Goal: Task Accomplishment & Management: Manage account settings

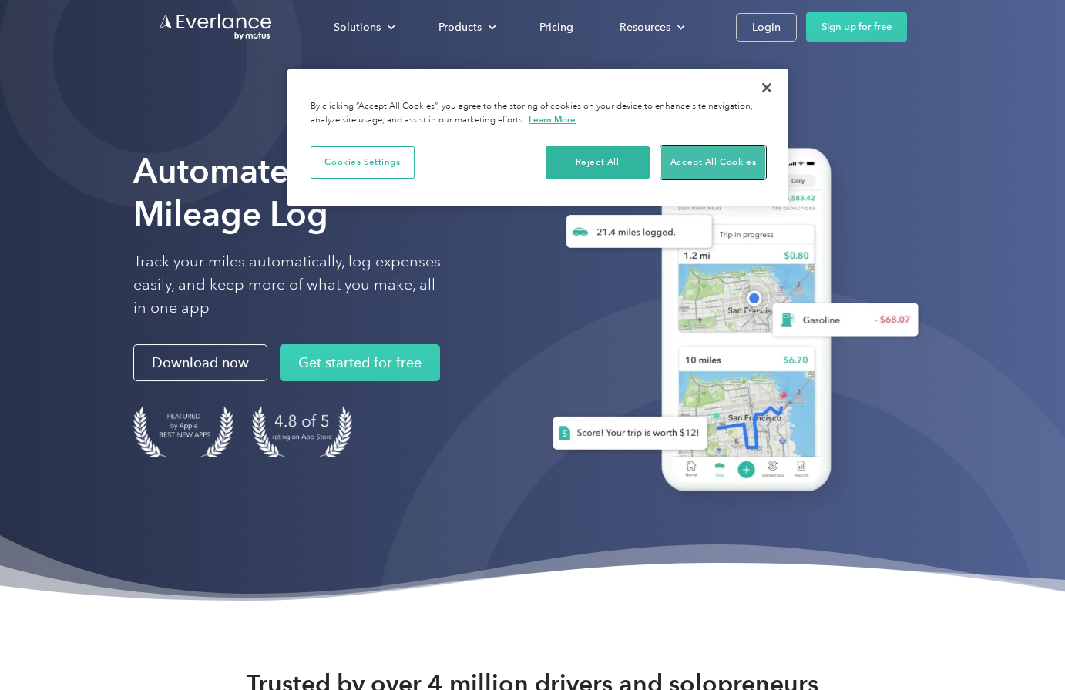
click at [718, 155] on button "Accept All Cookies" at bounding box center [713, 162] width 104 height 32
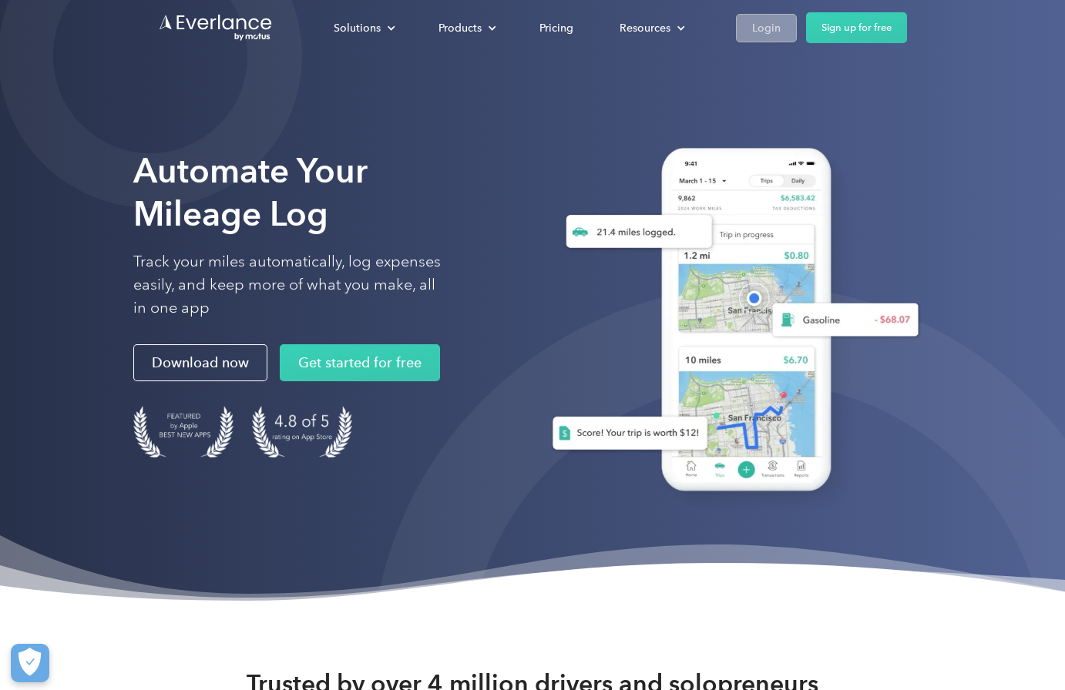
click at [784, 25] on link "Login" at bounding box center [766, 28] width 61 height 29
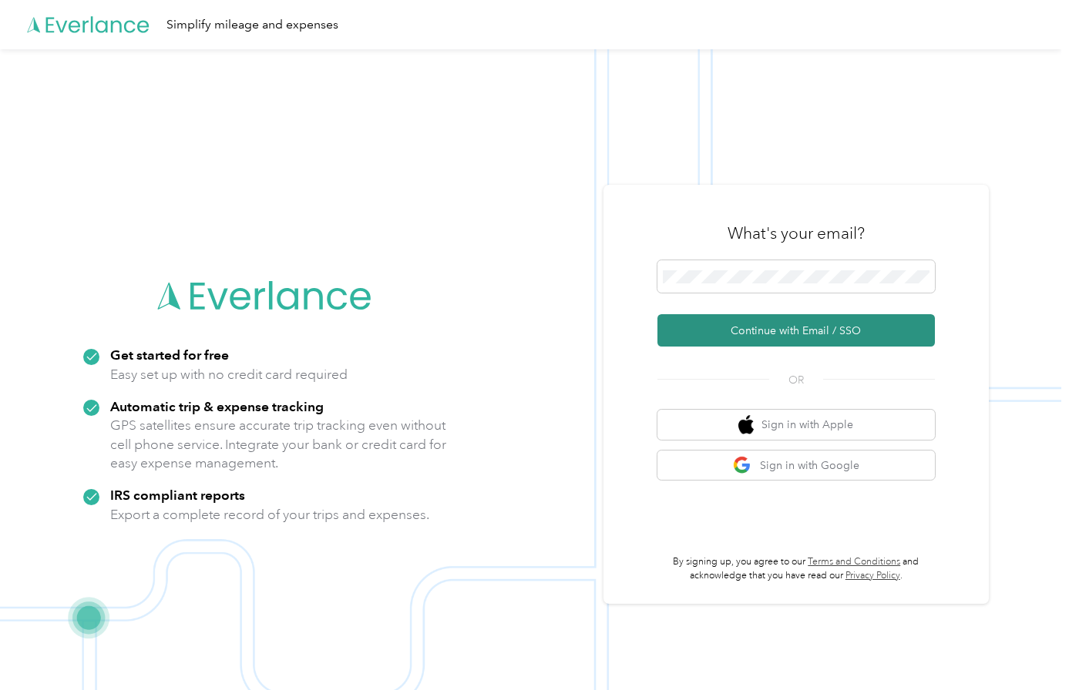
click at [771, 331] on button "Continue with Email / SSO" at bounding box center [795, 330] width 277 height 32
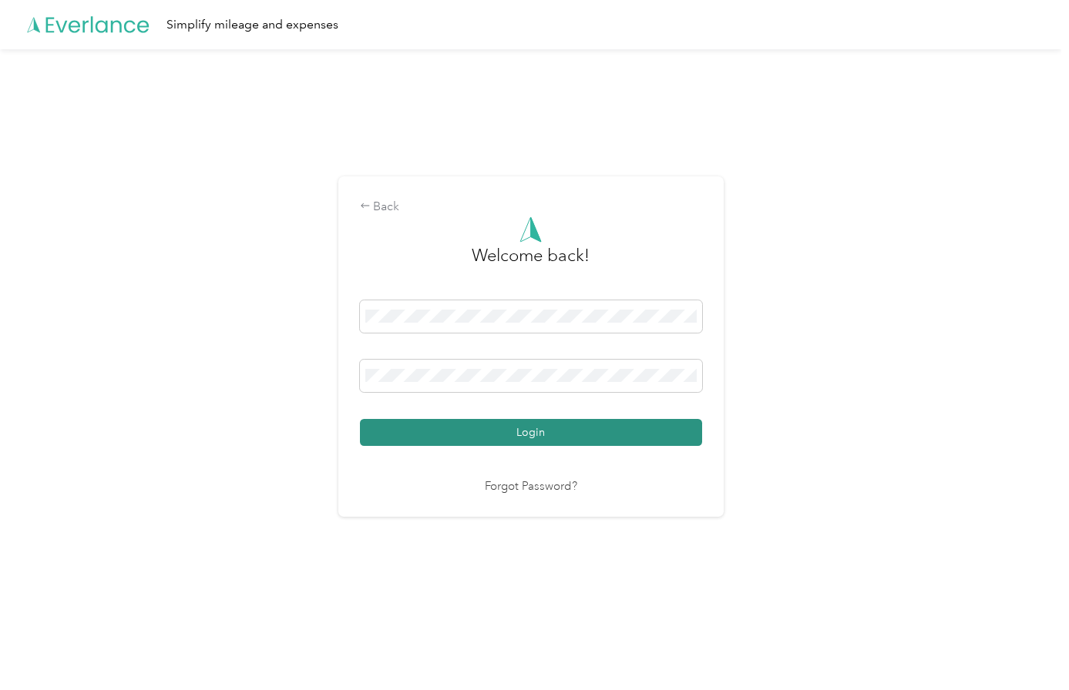
click at [612, 441] on button "Login" at bounding box center [531, 432] width 342 height 27
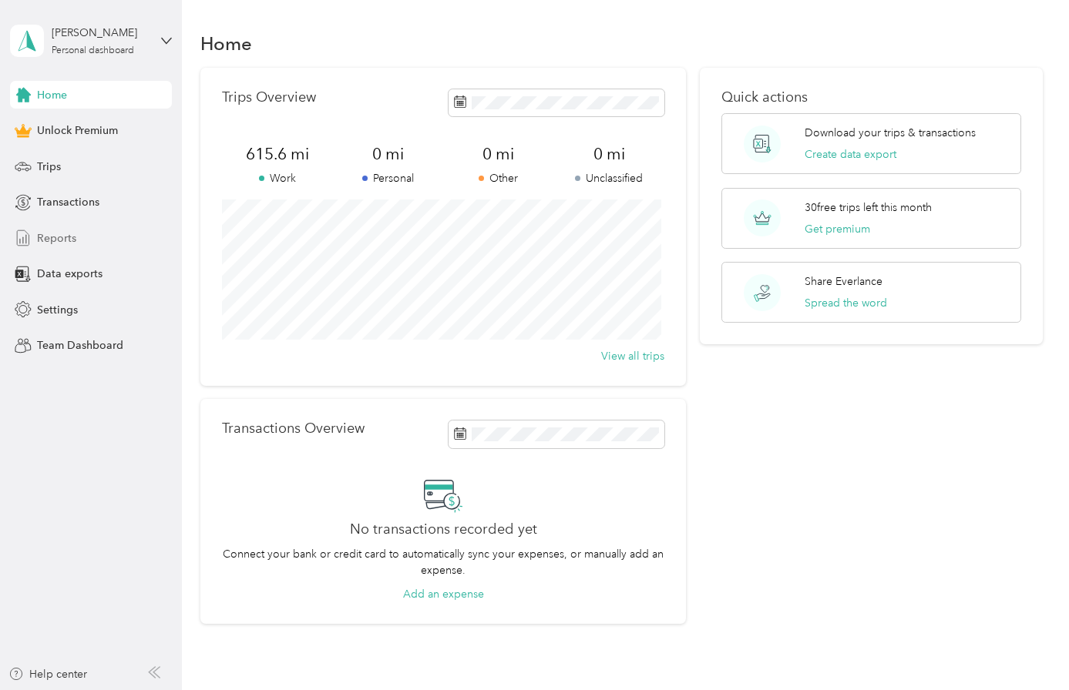
click at [59, 238] on span "Reports" at bounding box center [56, 238] width 39 height 16
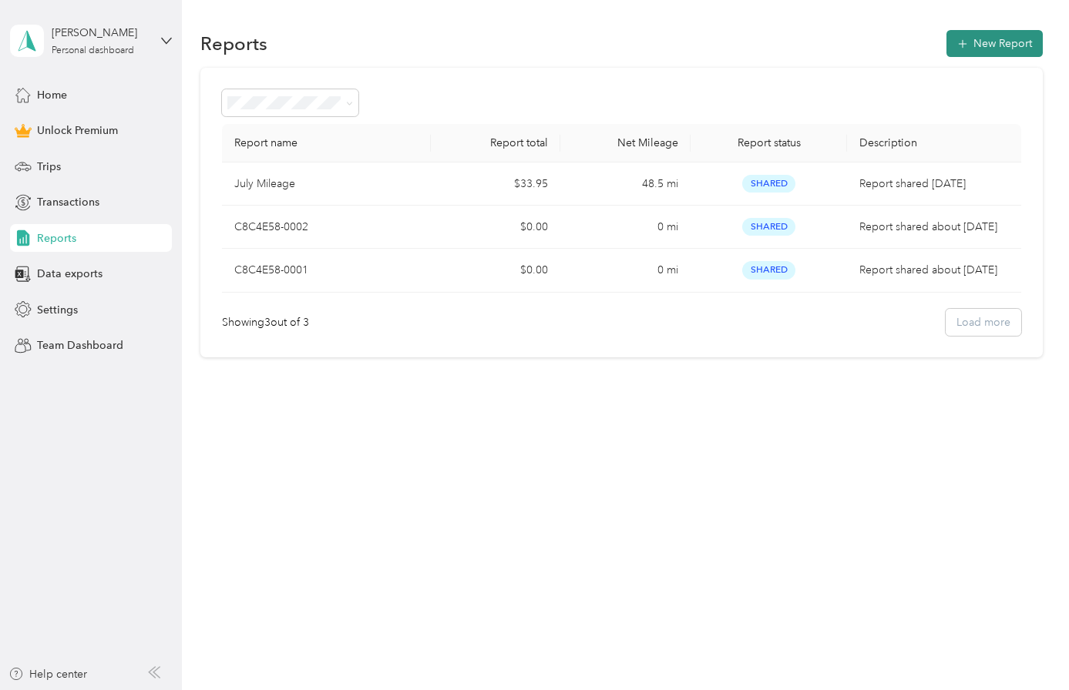
click at [994, 36] on button "New Report" at bounding box center [994, 43] width 96 height 27
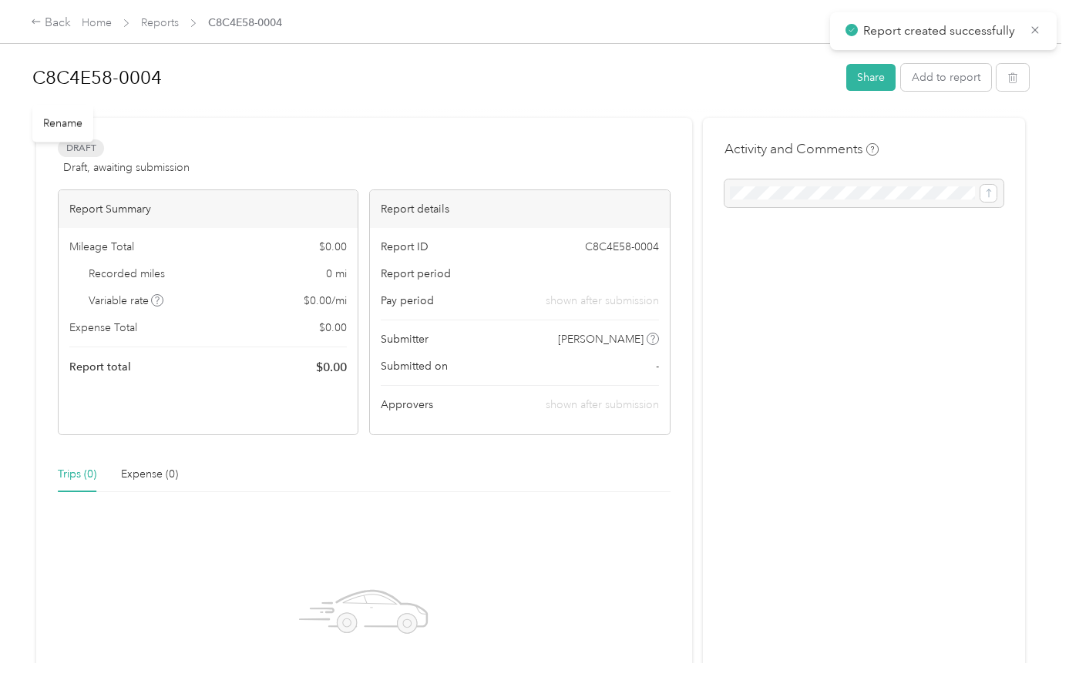
click at [110, 69] on h1 "C8C4E58-0004" at bounding box center [433, 77] width 803 height 37
click at [939, 77] on button "Add to report" at bounding box center [946, 77] width 90 height 27
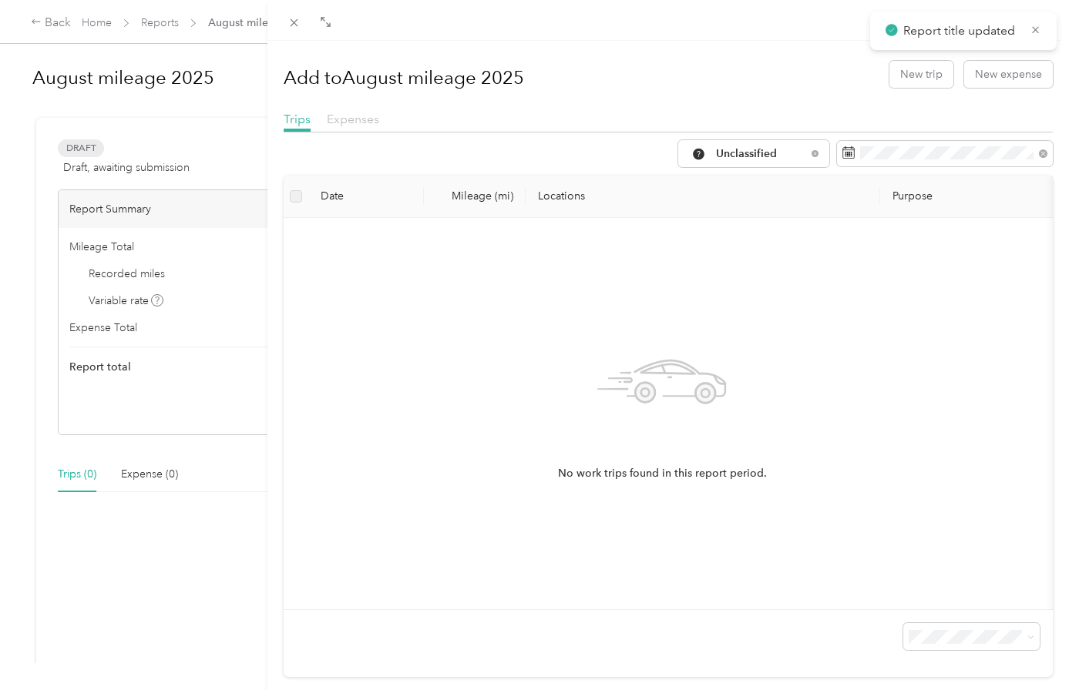
click at [344, 112] on span "Expenses" at bounding box center [353, 119] width 52 height 15
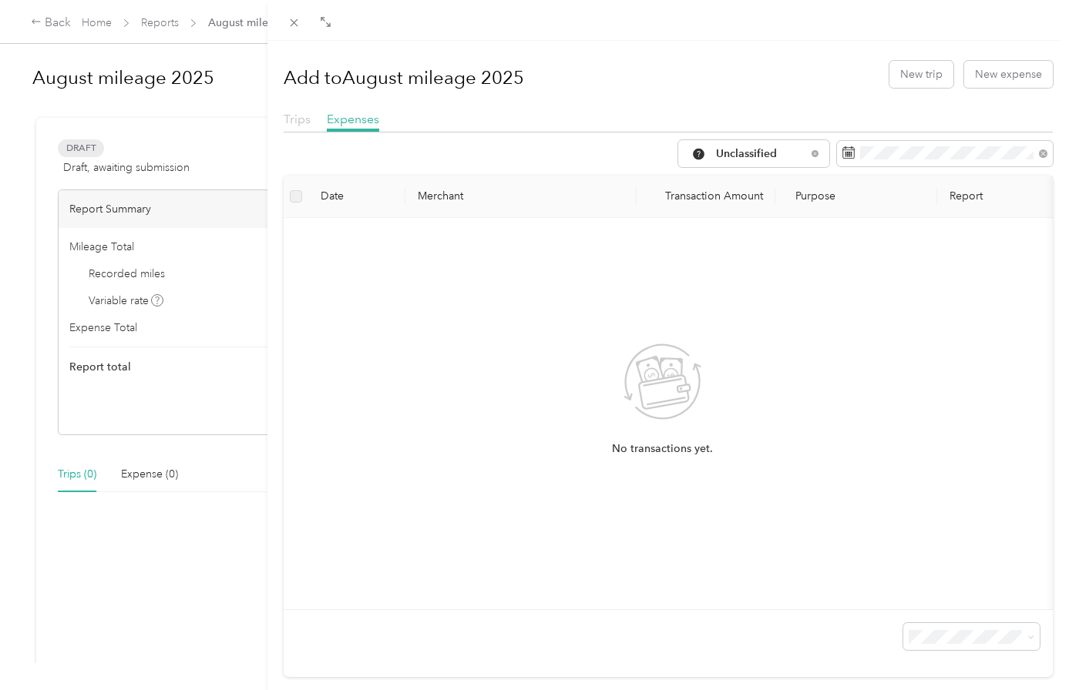
click at [298, 119] on span "Trips" at bounding box center [297, 119] width 27 height 15
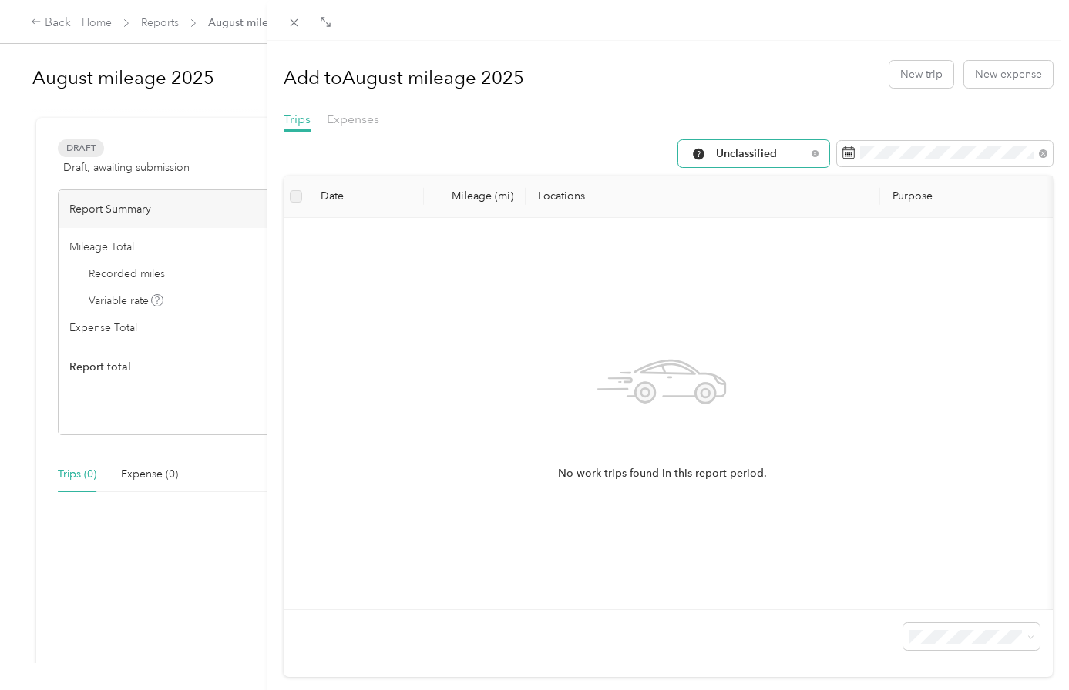
click at [738, 153] on span "Unclassified" at bounding box center [761, 154] width 90 height 11
click at [747, 278] on li "community health plan of Washington" at bounding box center [786, 290] width 240 height 27
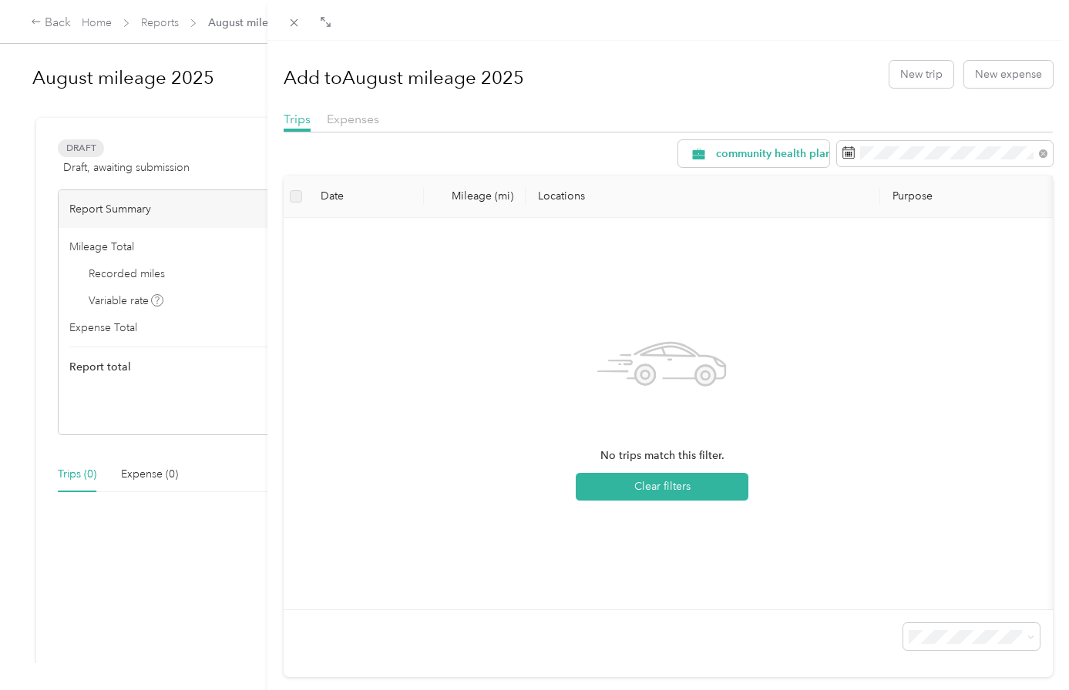
click at [504, 394] on div "No trips match this filter. Clear filters" at bounding box center [662, 413] width 733 height 367
click at [334, 115] on span "Expenses" at bounding box center [353, 119] width 52 height 15
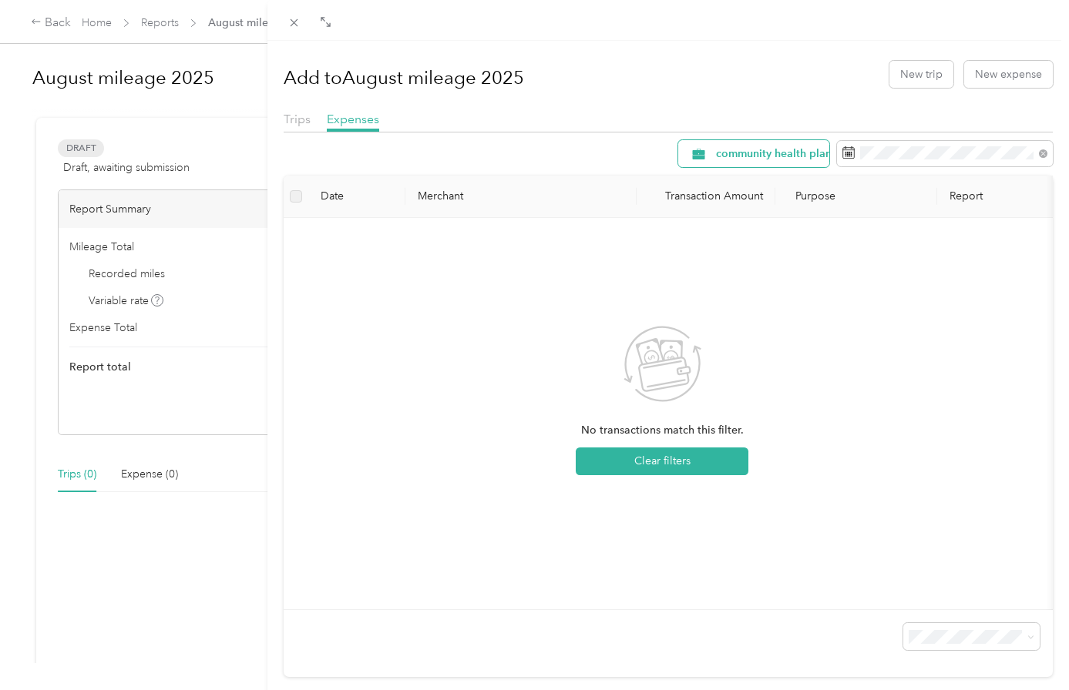
click at [779, 156] on span "community health plan of Washington" at bounding box center [811, 154] width 191 height 11
click at [772, 299] on li "community health plan of Washington" at bounding box center [795, 290] width 259 height 27
click at [104, 286] on div "Add to August mileage 2025 New trip New expense Trips Expenses community health…" at bounding box center [534, 345] width 1069 height 690
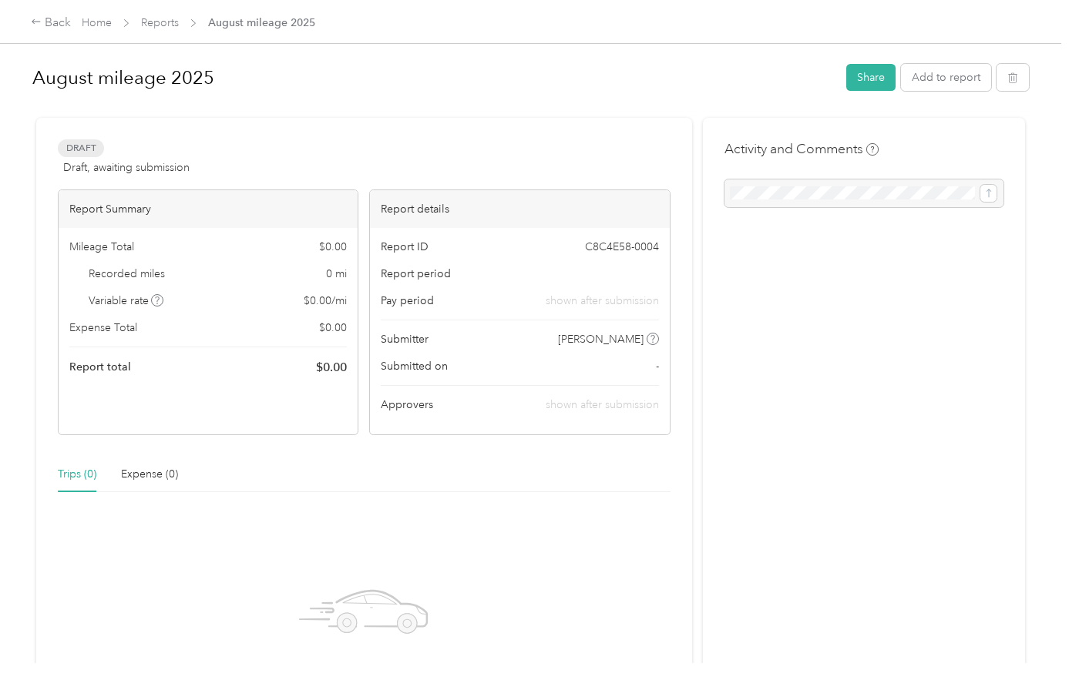
click at [129, 270] on span "Recorded miles" at bounding box center [127, 274] width 76 height 16
click at [93, 22] on link "Home" at bounding box center [97, 22] width 30 height 13
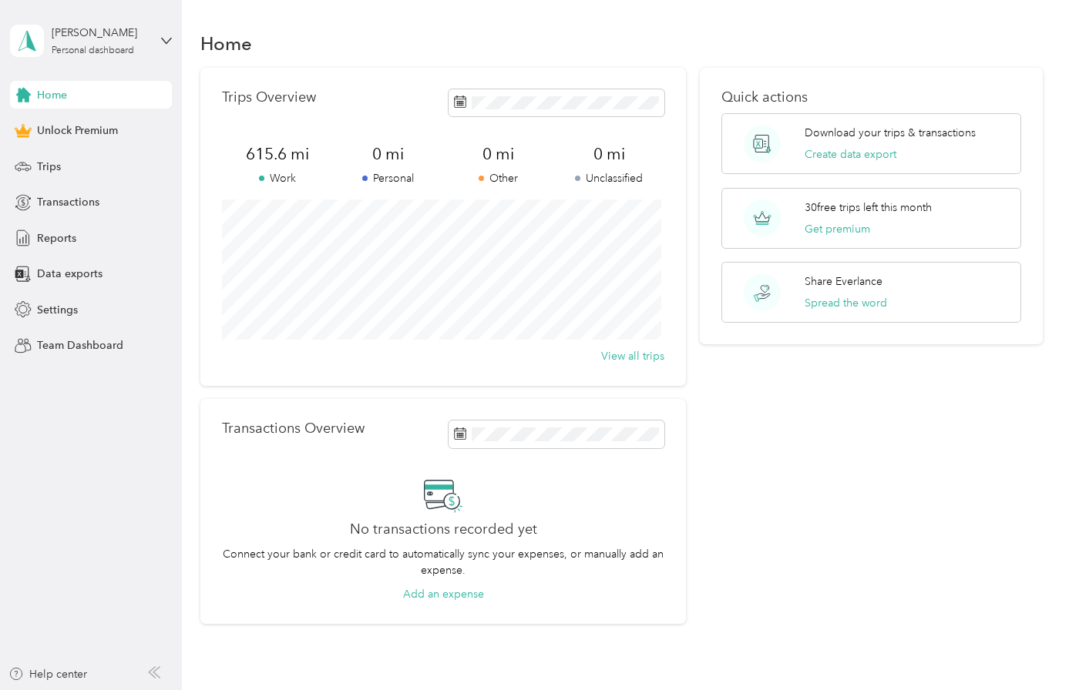
click at [351, 126] on div "Trips Overview 615.6 mi Work 0 mi Personal 0 mi Other 0 mi Unclassified View al…" at bounding box center [442, 227] width 485 height 318
click at [635, 361] on button "View all trips" at bounding box center [632, 356] width 63 height 16
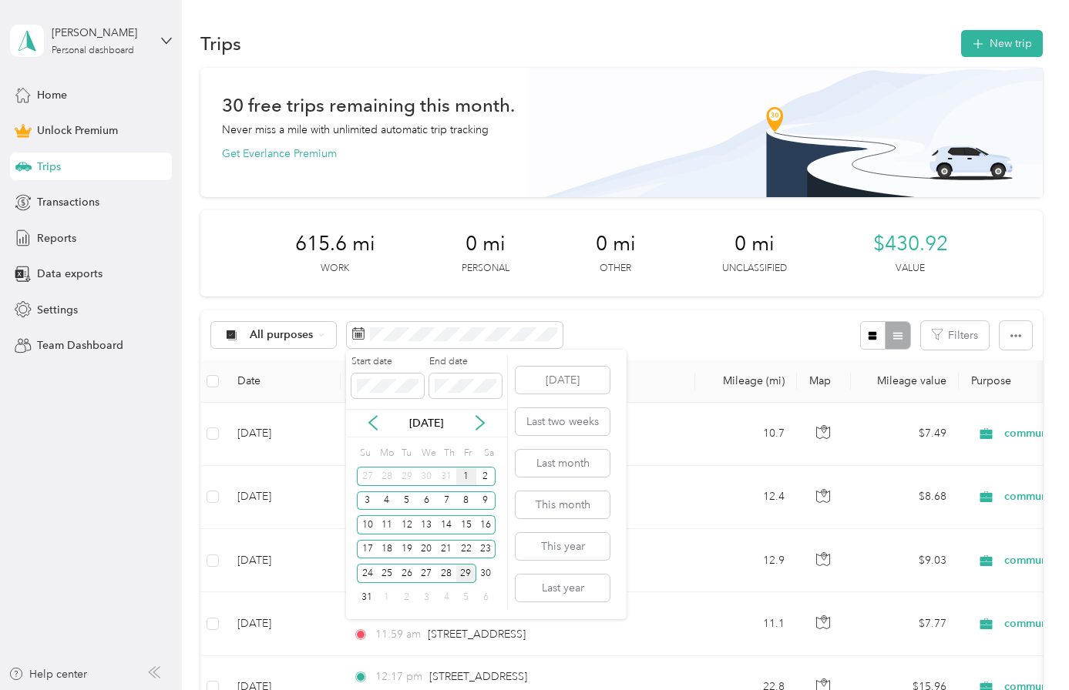
click at [463, 472] on div "1" at bounding box center [466, 476] width 20 height 19
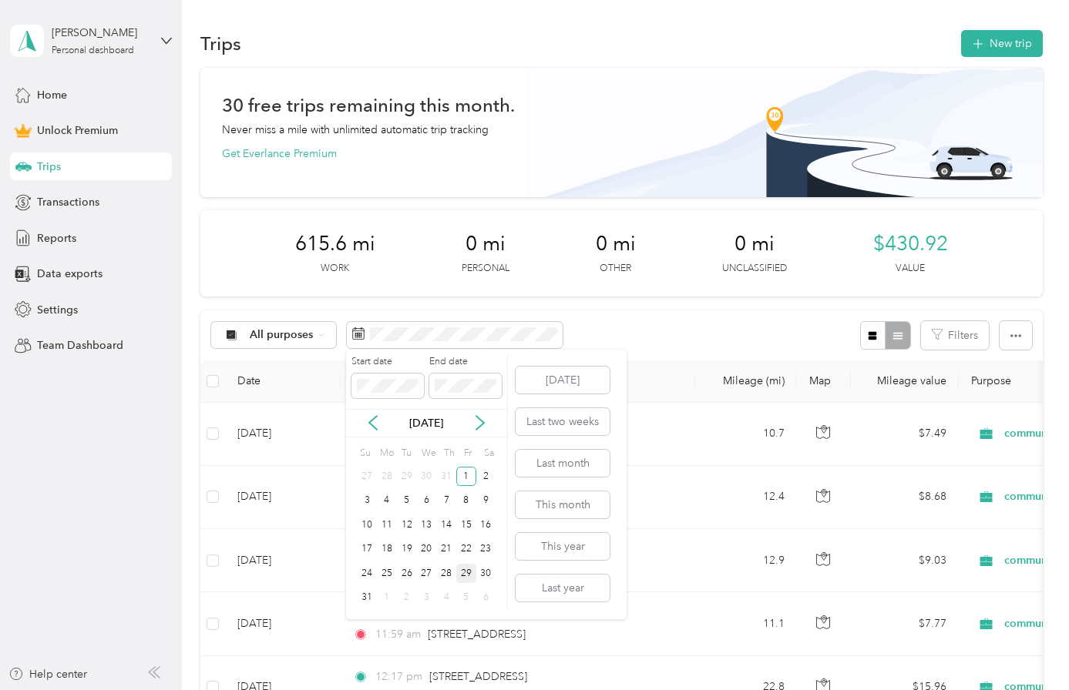
click at [466, 575] on div "29" at bounding box center [466, 573] width 20 height 19
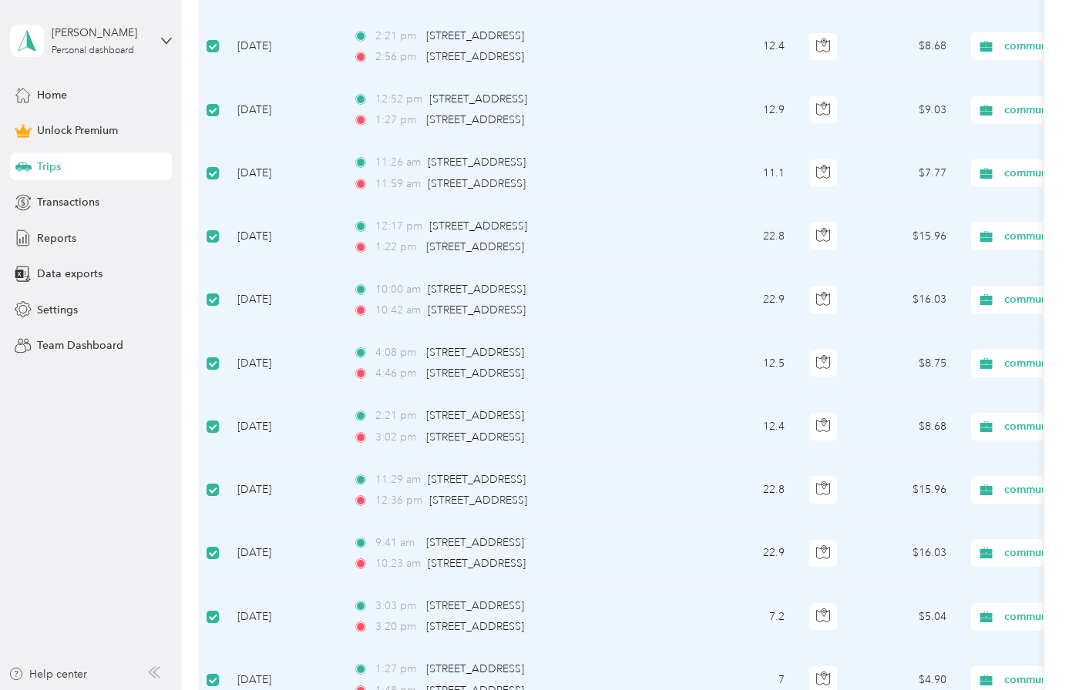
scroll to position [616, 0]
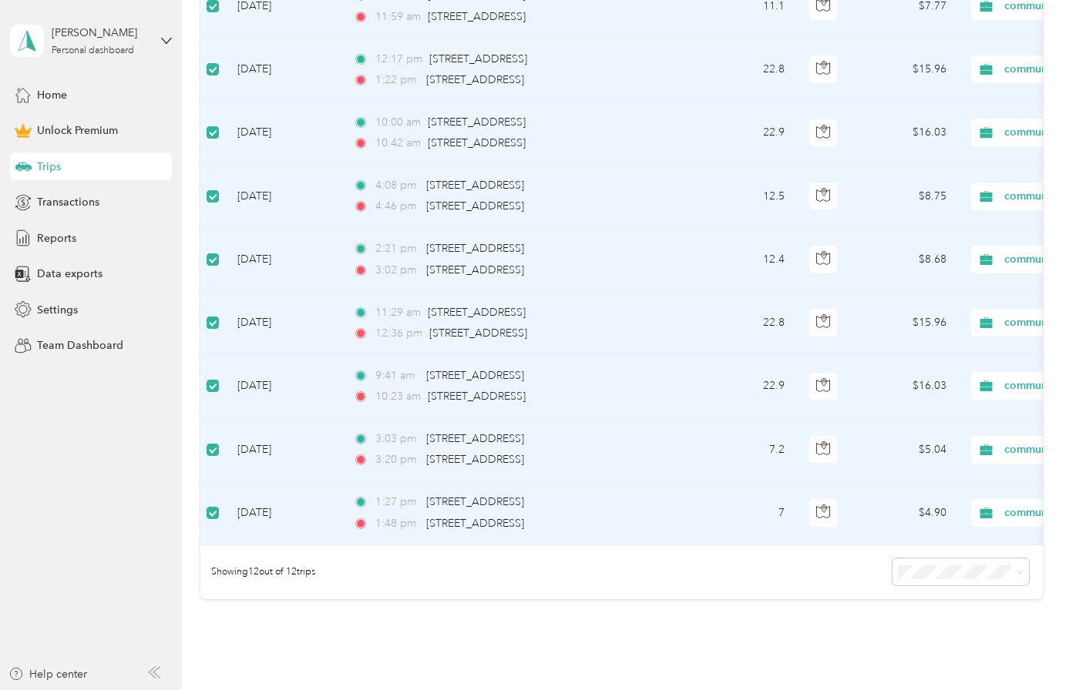
drag, startPoint x: 220, startPoint y: 513, endPoint x: 134, endPoint y: 500, distance: 86.5
click at [134, 500] on aside "Jennifer Hipolito Personal dashboard Home Unlock Premium Trips Transactions Rep…" at bounding box center [91, 345] width 182 height 690
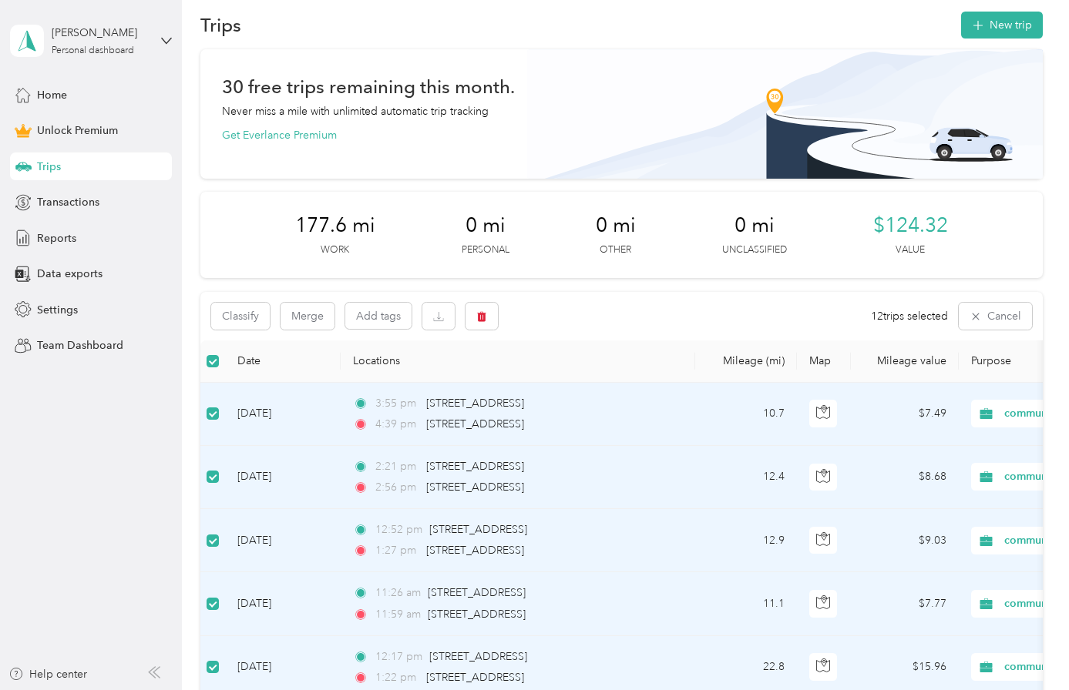
scroll to position [0, 0]
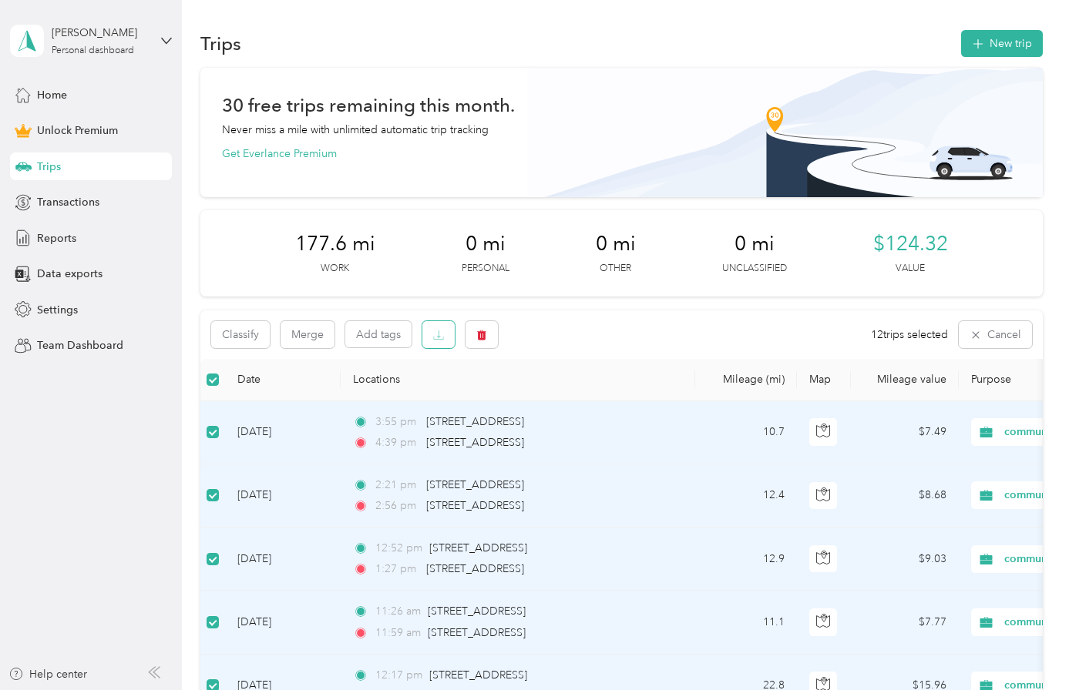
click at [446, 334] on button "button" at bounding box center [438, 334] width 32 height 27
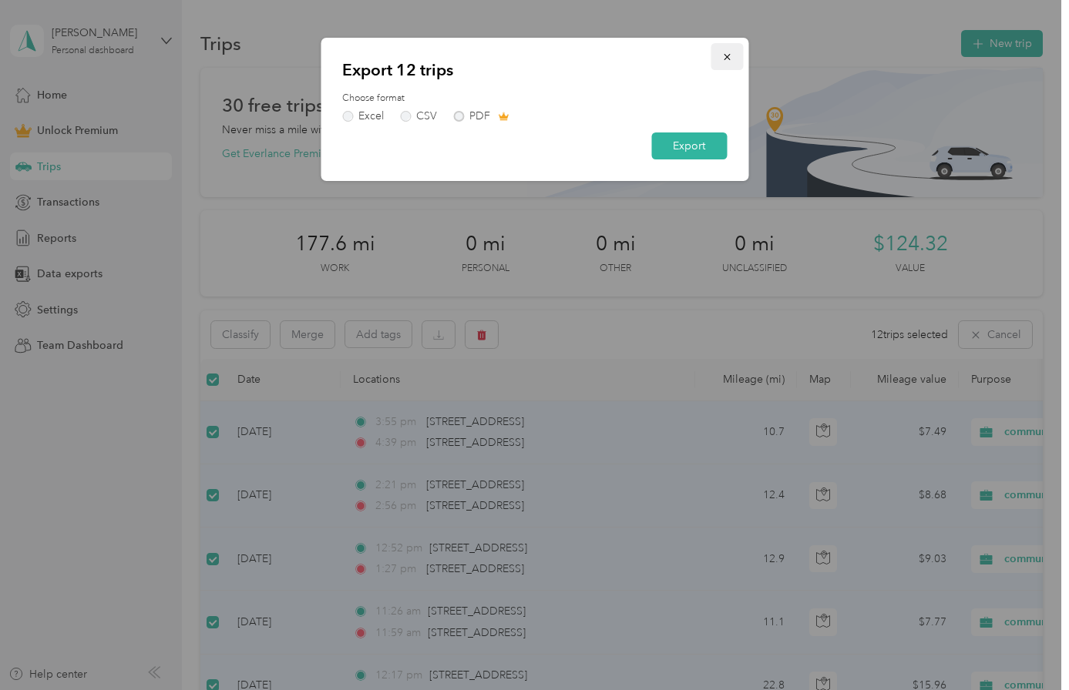
click at [732, 62] on button "button" at bounding box center [726, 56] width 32 height 27
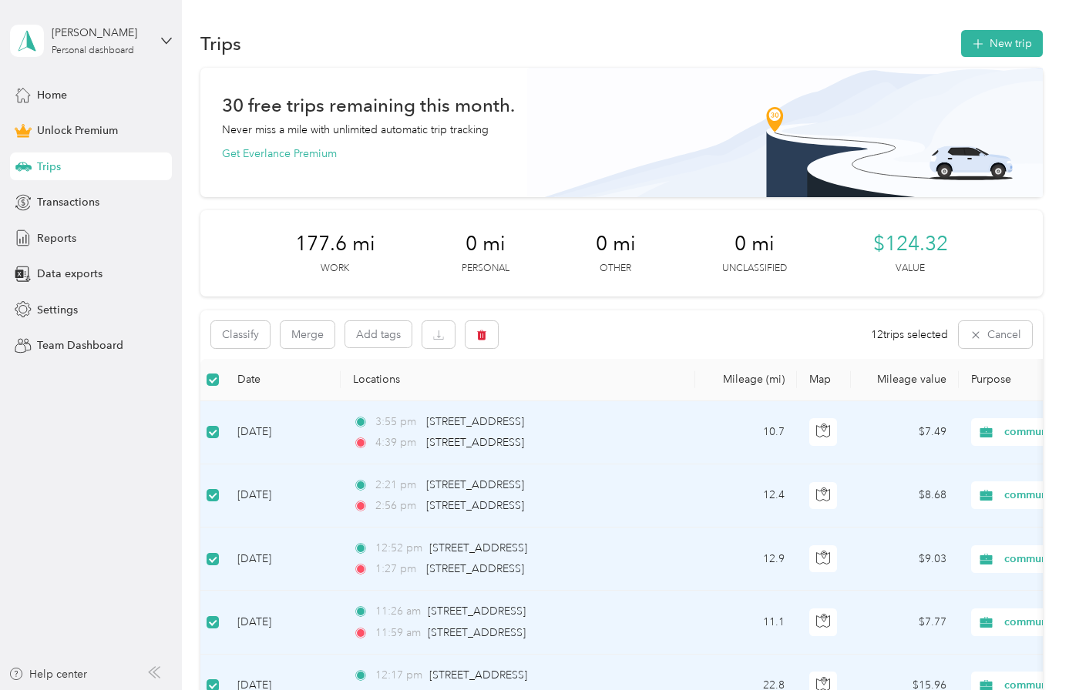
click at [51, 252] on div "Home Unlock Premium Trips Transactions Reports Data exports Settings Team Dashb…" at bounding box center [91, 220] width 162 height 279
click at [51, 249] on div "Reports" at bounding box center [91, 238] width 162 height 28
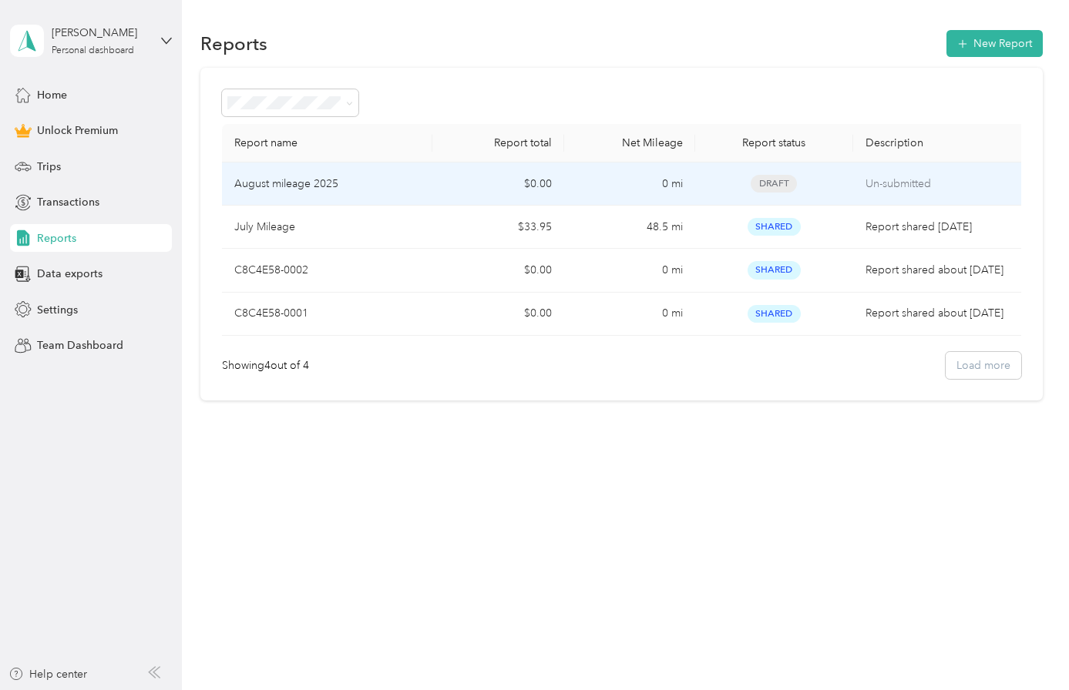
click at [455, 180] on td "$0.00" at bounding box center [498, 184] width 132 height 43
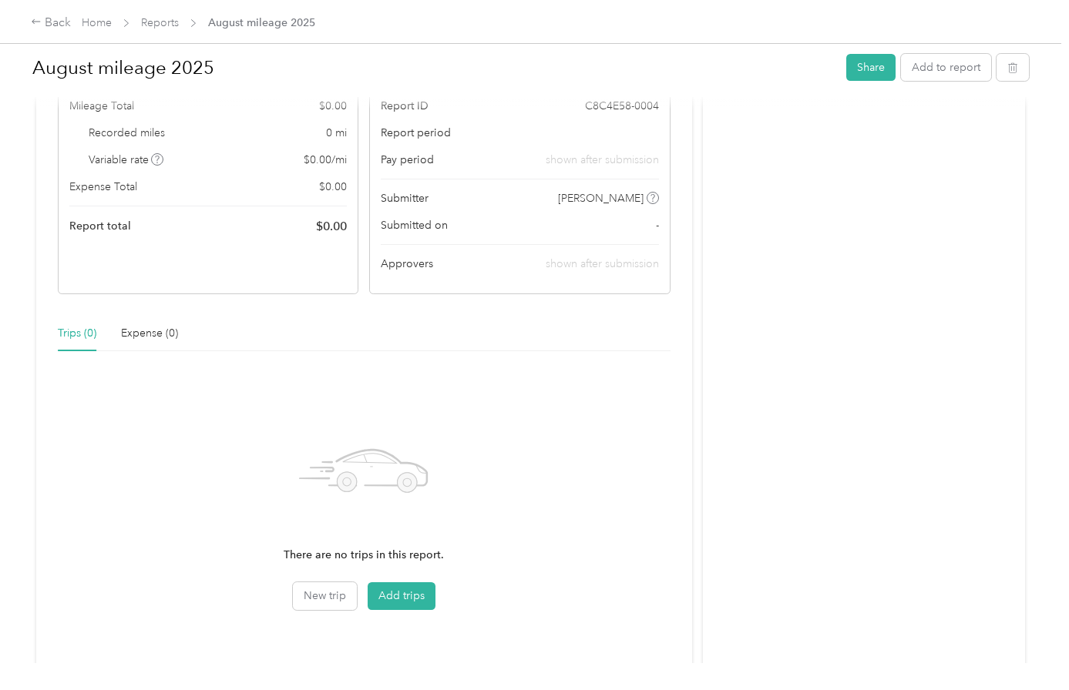
scroll to position [154, 0]
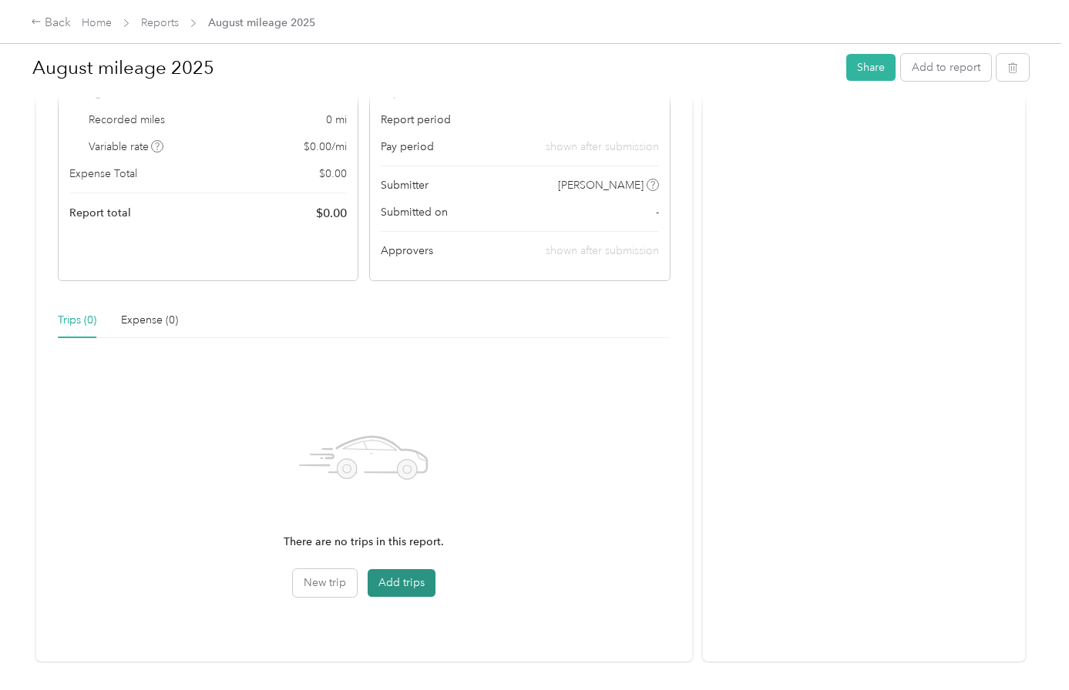
click at [396, 589] on button "Add trips" at bounding box center [401, 583] width 68 height 28
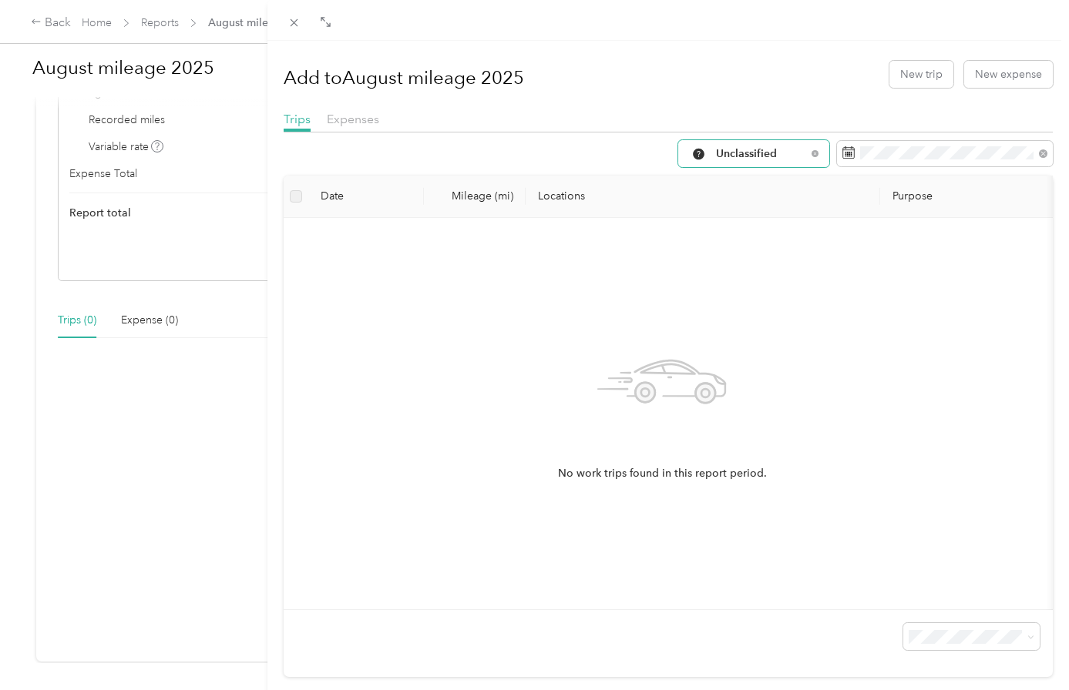
click at [760, 152] on span "Unclassified" at bounding box center [761, 154] width 90 height 11
click at [778, 283] on span "community health plan of Washington" at bounding box center [799, 290] width 191 height 16
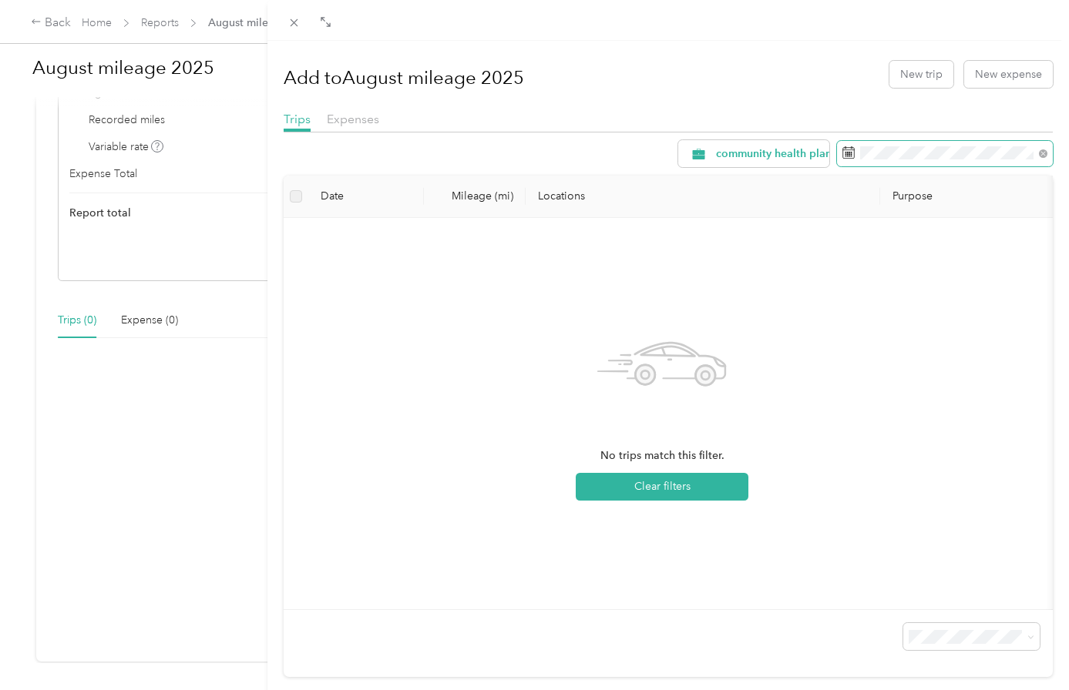
click at [909, 144] on span at bounding box center [945, 154] width 216 height 26
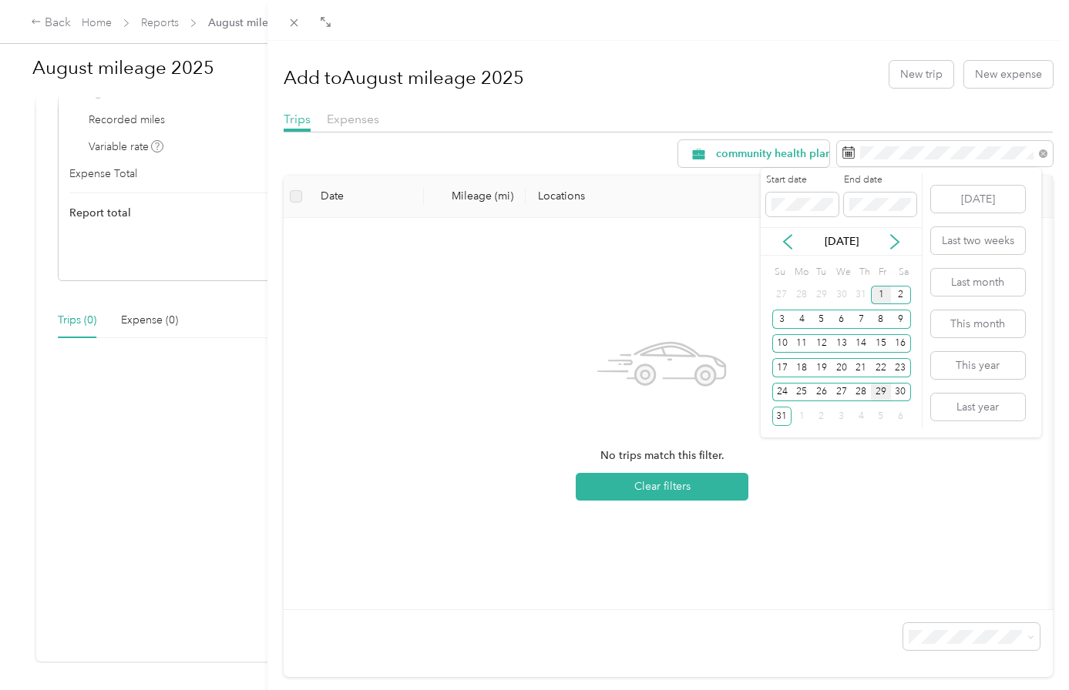
click at [879, 293] on div "1" at bounding box center [881, 295] width 20 height 19
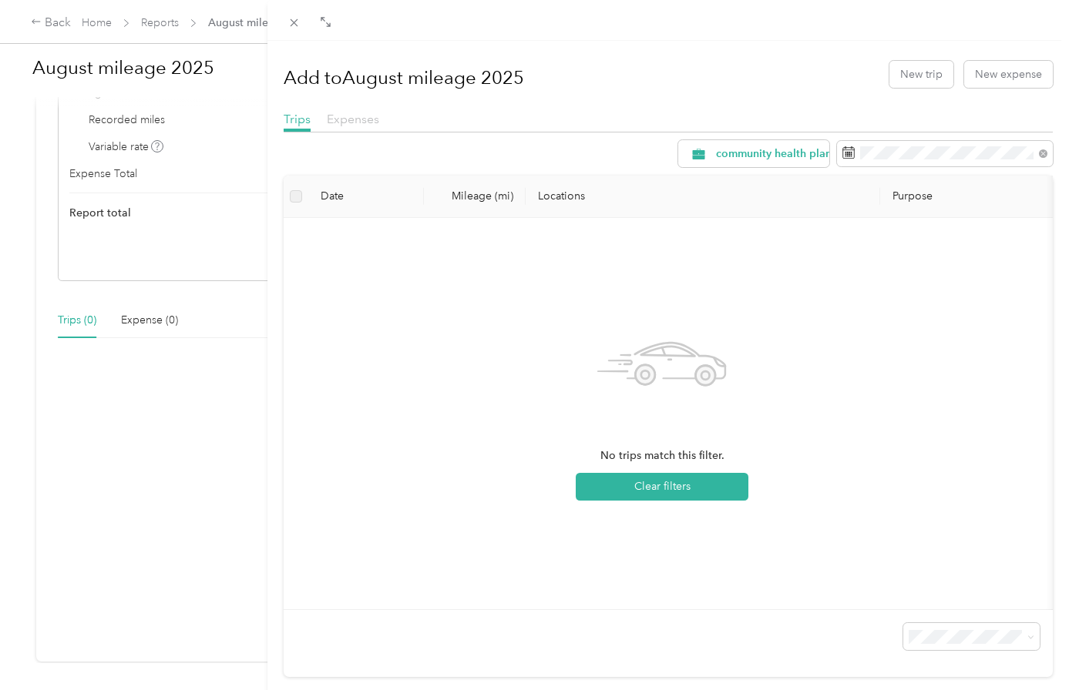
click at [332, 125] on span "Expenses" at bounding box center [353, 119] width 52 height 15
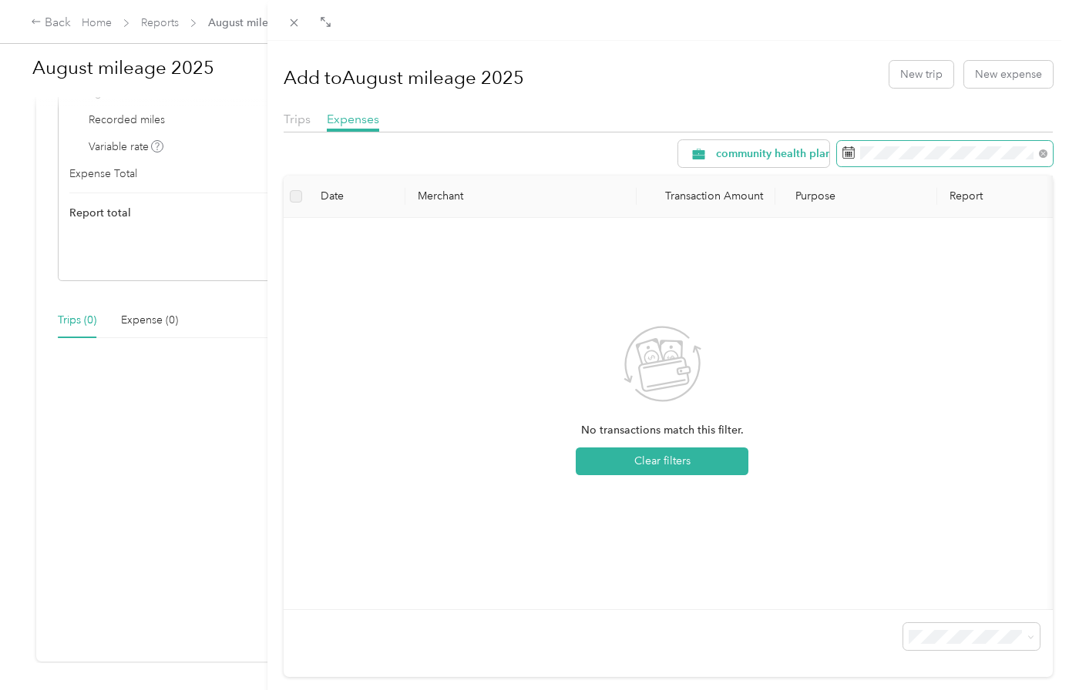
click at [888, 145] on span at bounding box center [945, 154] width 216 height 26
click at [889, 164] on span at bounding box center [945, 154] width 216 height 26
click at [898, 143] on span at bounding box center [945, 154] width 216 height 26
click at [724, 156] on span "community health plan of Washington" at bounding box center [811, 154] width 191 height 11
click at [747, 183] on span "All Purposes" at bounding box center [809, 182] width 210 height 16
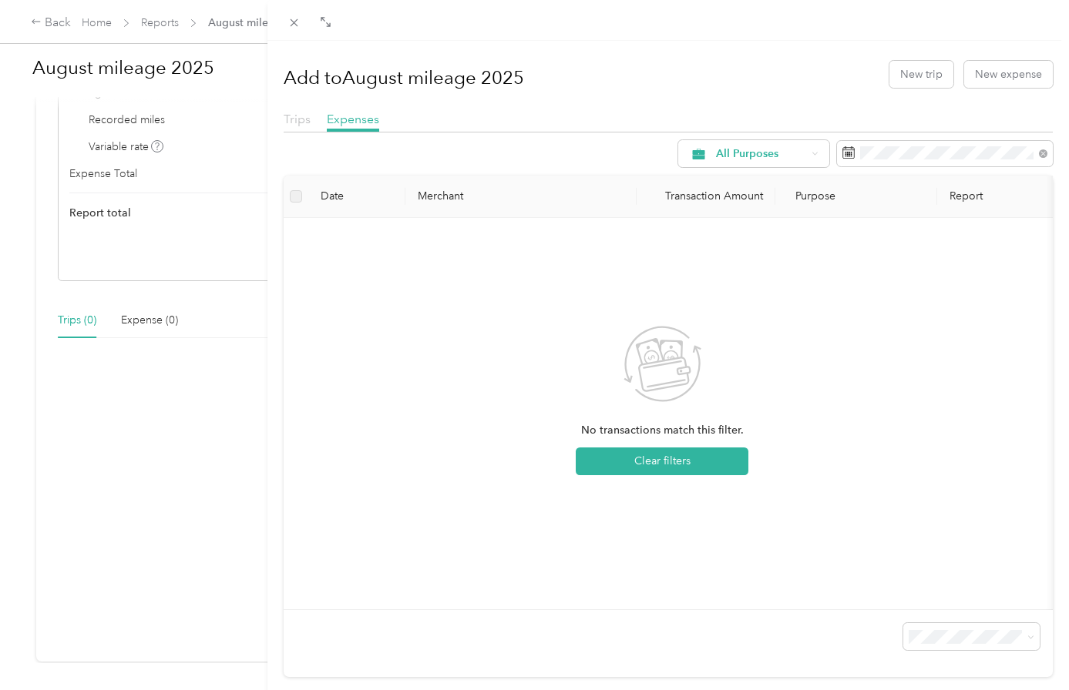
click at [296, 123] on span "Trips" at bounding box center [297, 119] width 27 height 15
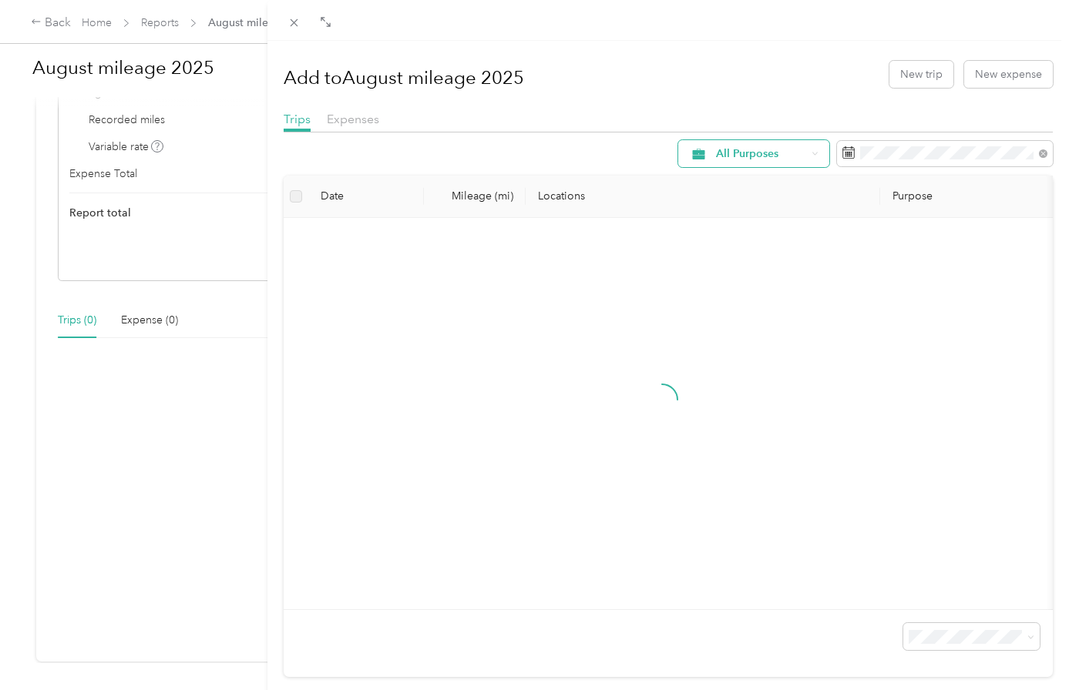
click at [723, 155] on span "All Purposes" at bounding box center [761, 154] width 90 height 11
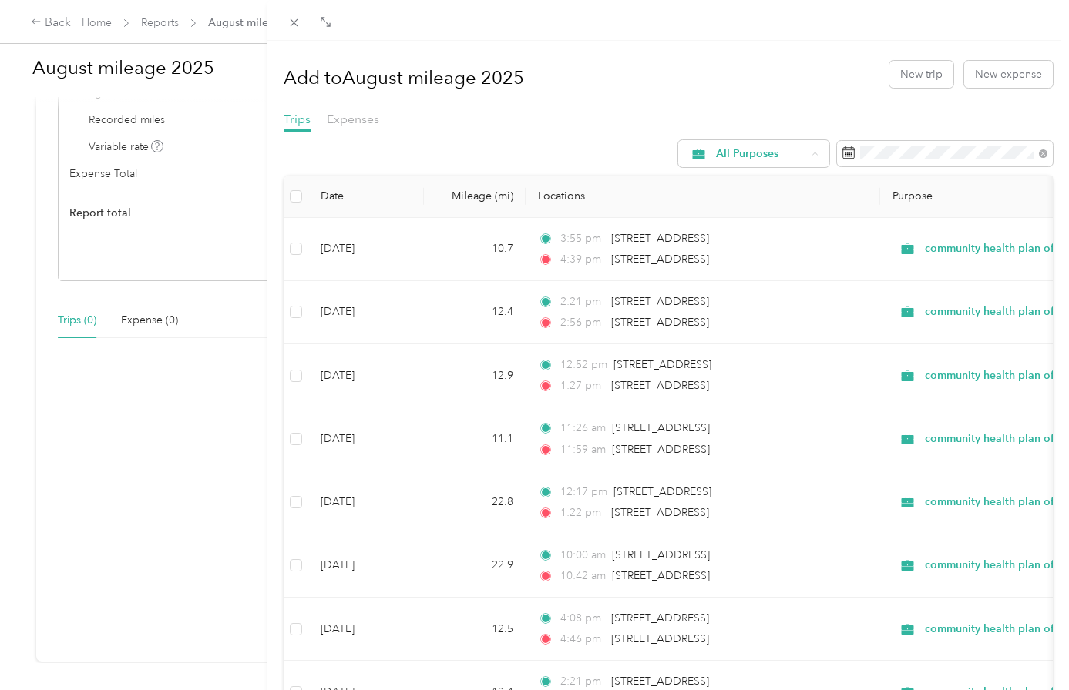
click at [586, 62] on div "Add to August mileage 2025 New trip New expense" at bounding box center [668, 74] width 769 height 45
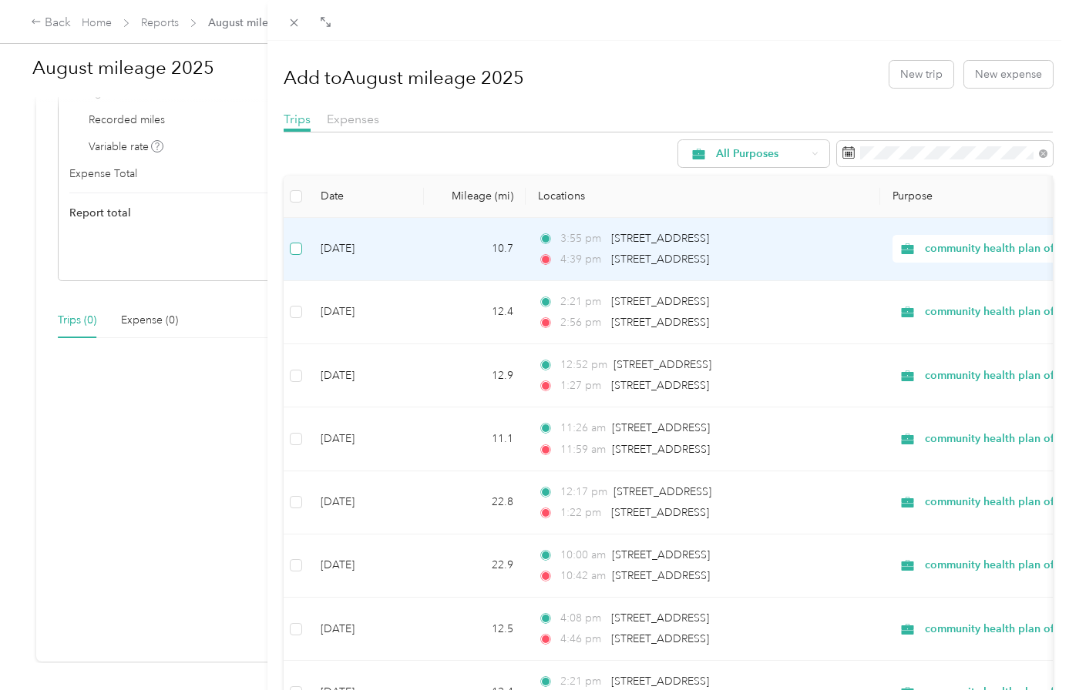
click at [290, 242] on label at bounding box center [296, 248] width 12 height 17
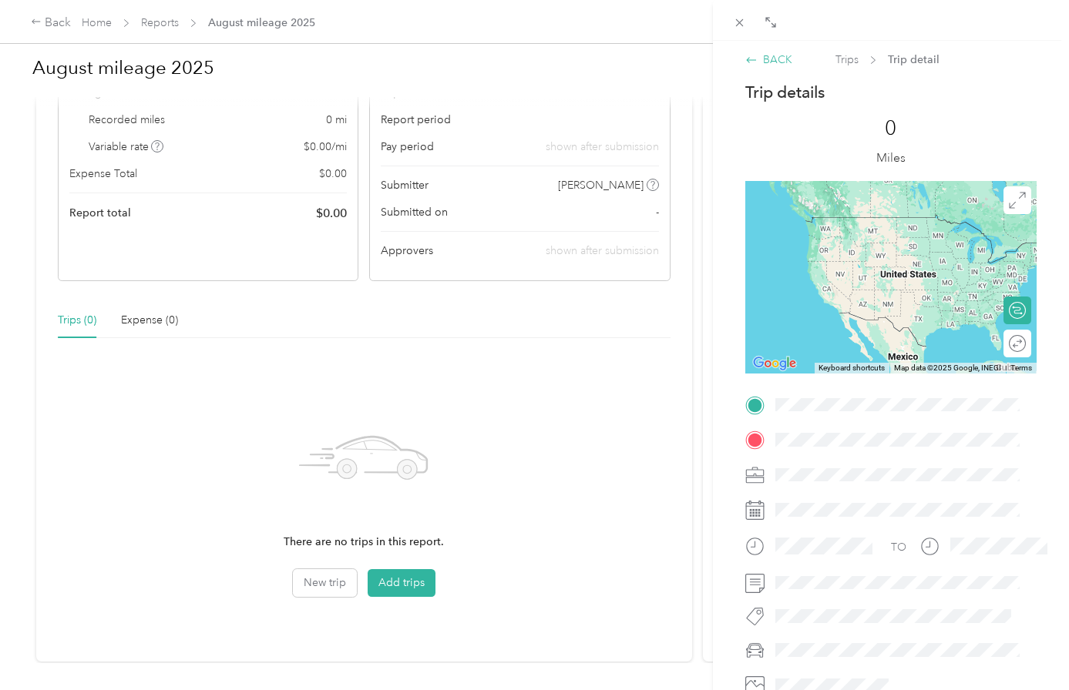
click at [778, 59] on div "BACK" at bounding box center [768, 60] width 47 height 16
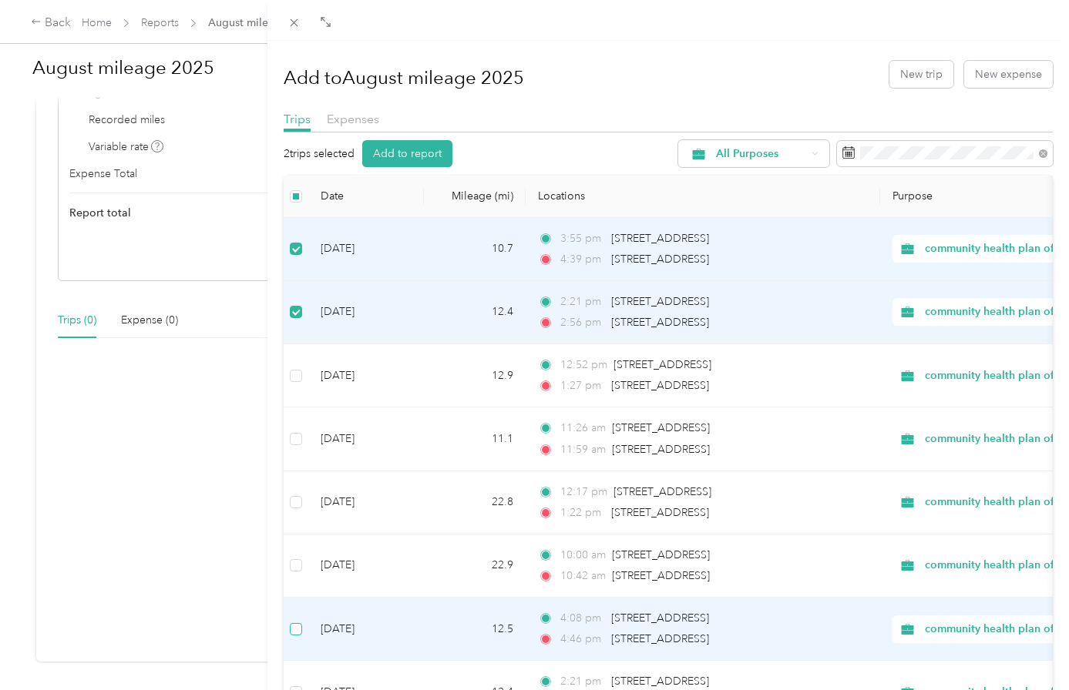
click at [297, 636] on label at bounding box center [296, 629] width 12 height 17
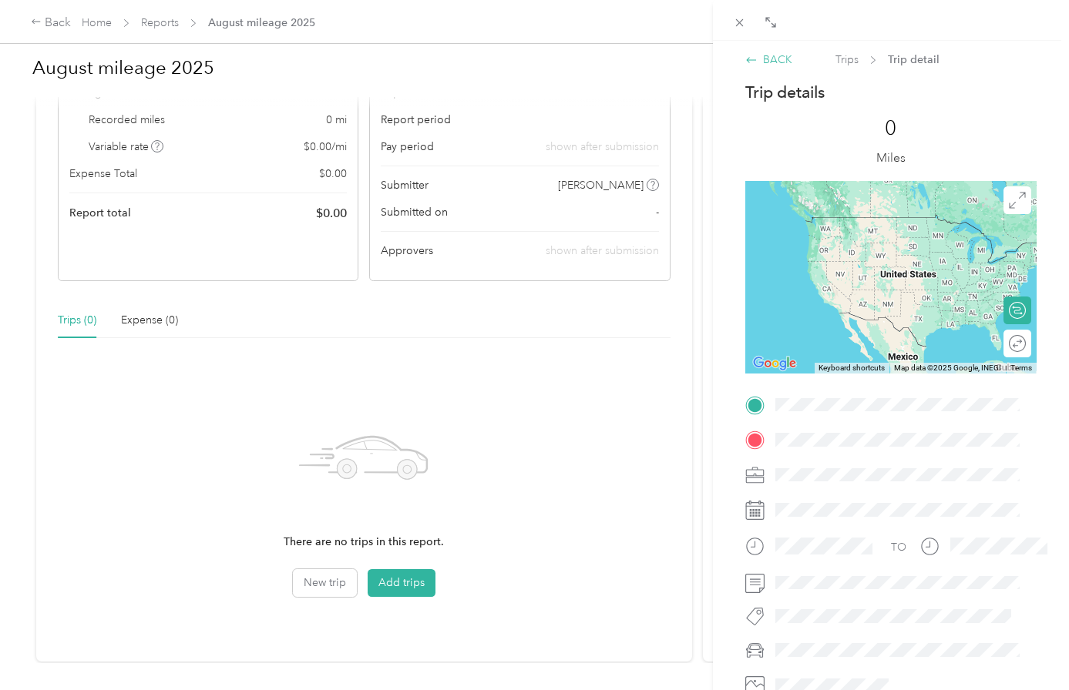
click at [751, 65] on div "BACK Trips Trip detail Trip details This trip cannot be edited because it is ei…" at bounding box center [891, 392] width 324 height 681
copy div "BACK Trips Trip detail"
click at [760, 61] on div "BACK" at bounding box center [768, 60] width 47 height 16
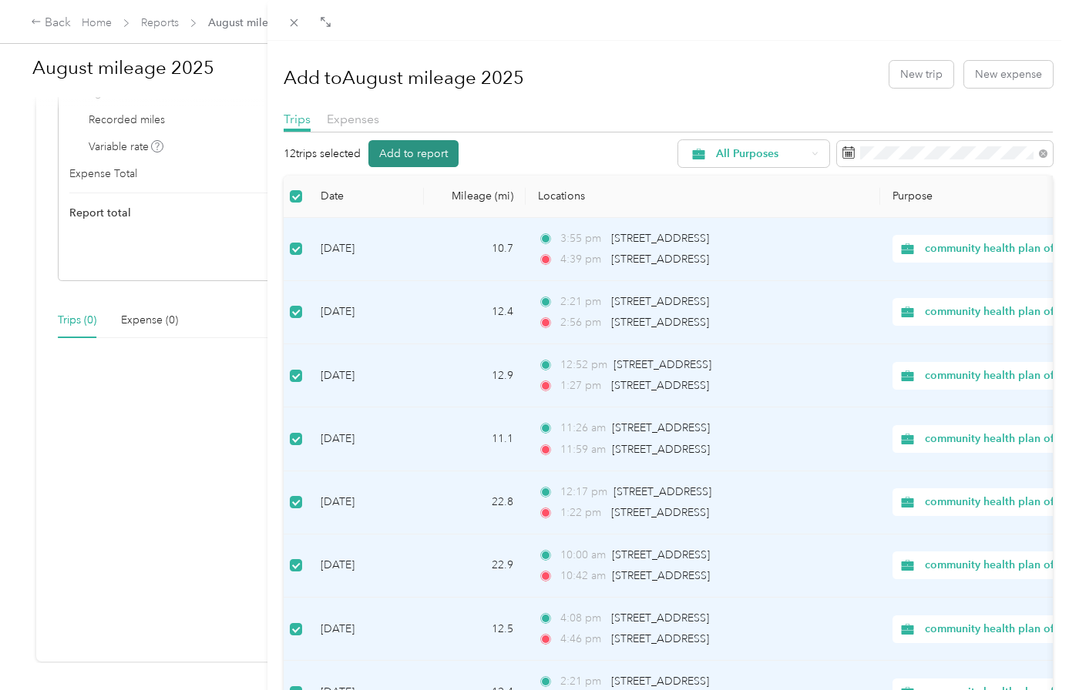
click at [441, 156] on button "Add to report" at bounding box center [413, 153] width 90 height 27
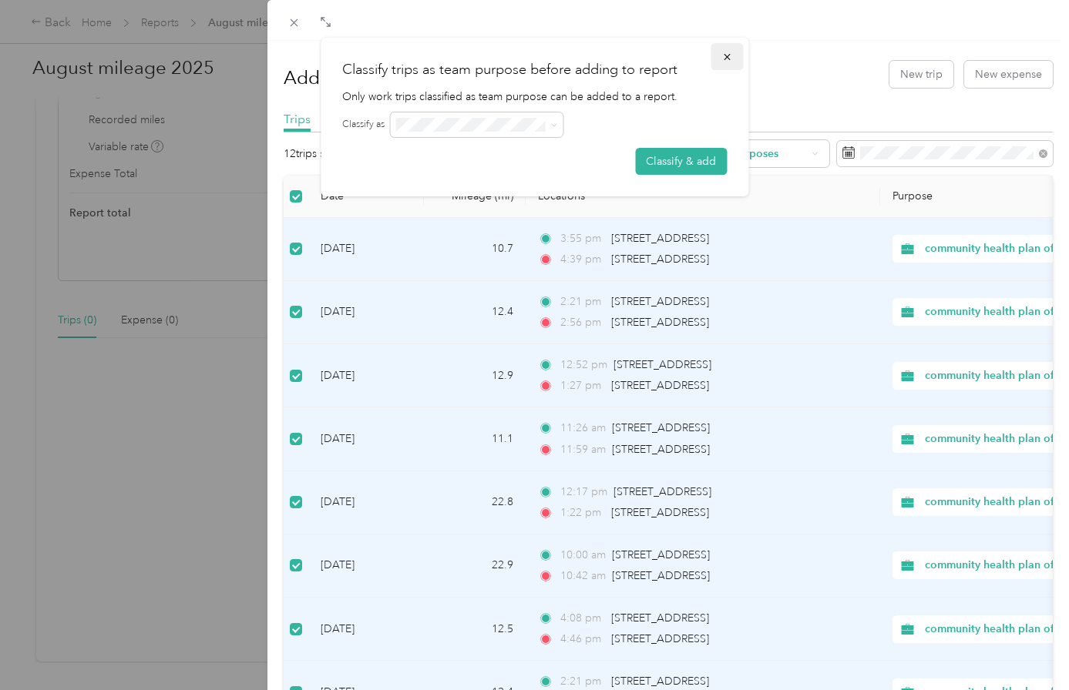
click at [733, 56] on button "button" at bounding box center [726, 56] width 32 height 27
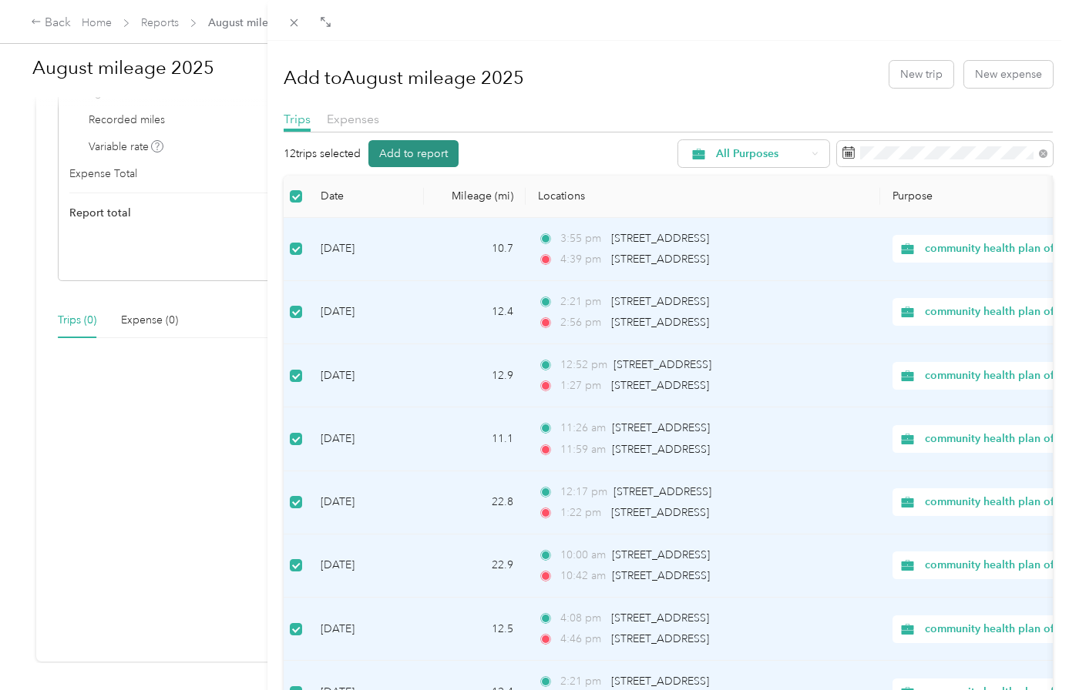
click at [452, 162] on button "Add to report" at bounding box center [413, 153] width 90 height 27
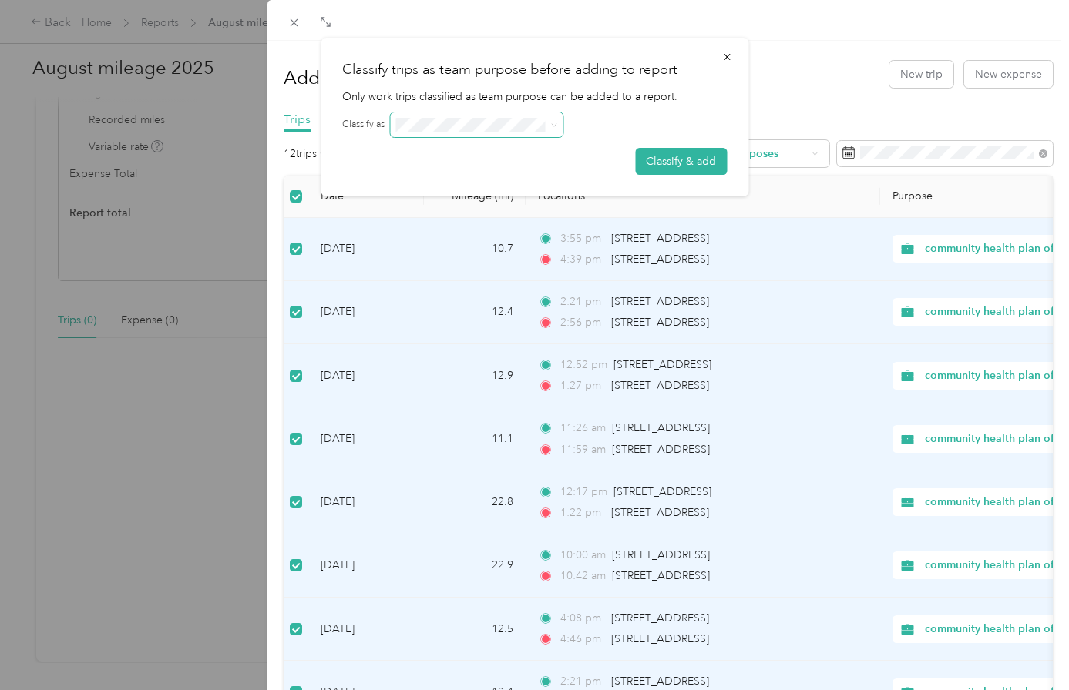
click at [465, 115] on span at bounding box center [476, 124] width 173 height 25
click at [455, 133] on span at bounding box center [476, 124] width 173 height 25
click at [710, 150] on button "Classify & add" at bounding box center [681, 161] width 92 height 27
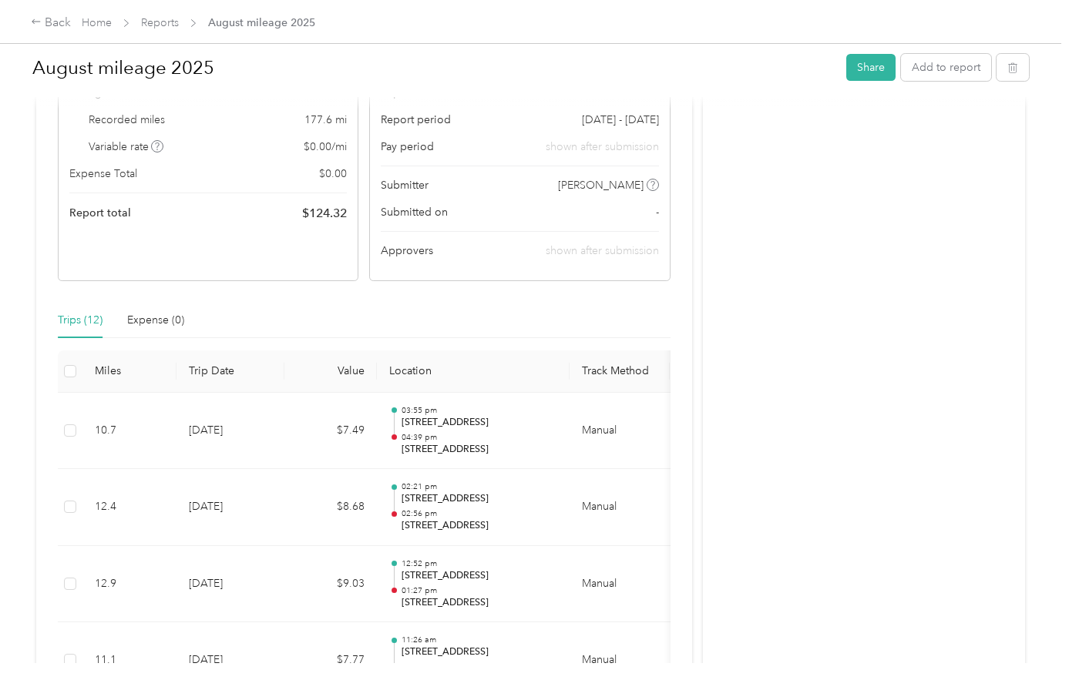
click at [62, 364] on th at bounding box center [70, 372] width 25 height 42
click at [61, 371] on th at bounding box center [70, 372] width 25 height 42
click at [66, 378] on label at bounding box center [70, 371] width 12 height 17
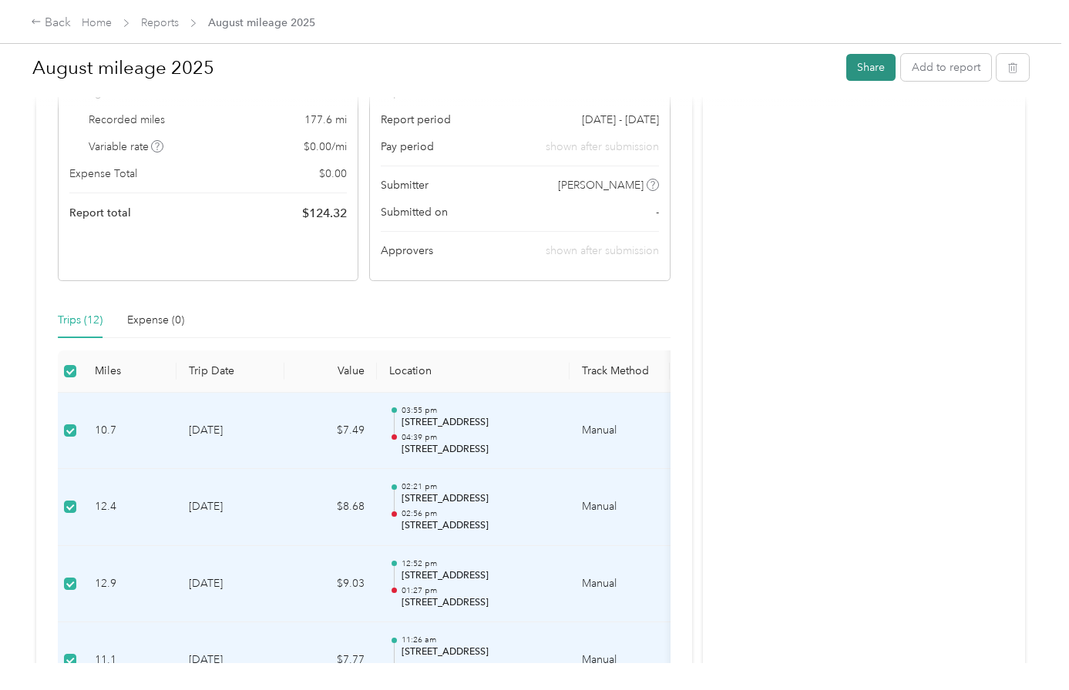
click at [874, 57] on button "Share" at bounding box center [870, 67] width 49 height 27
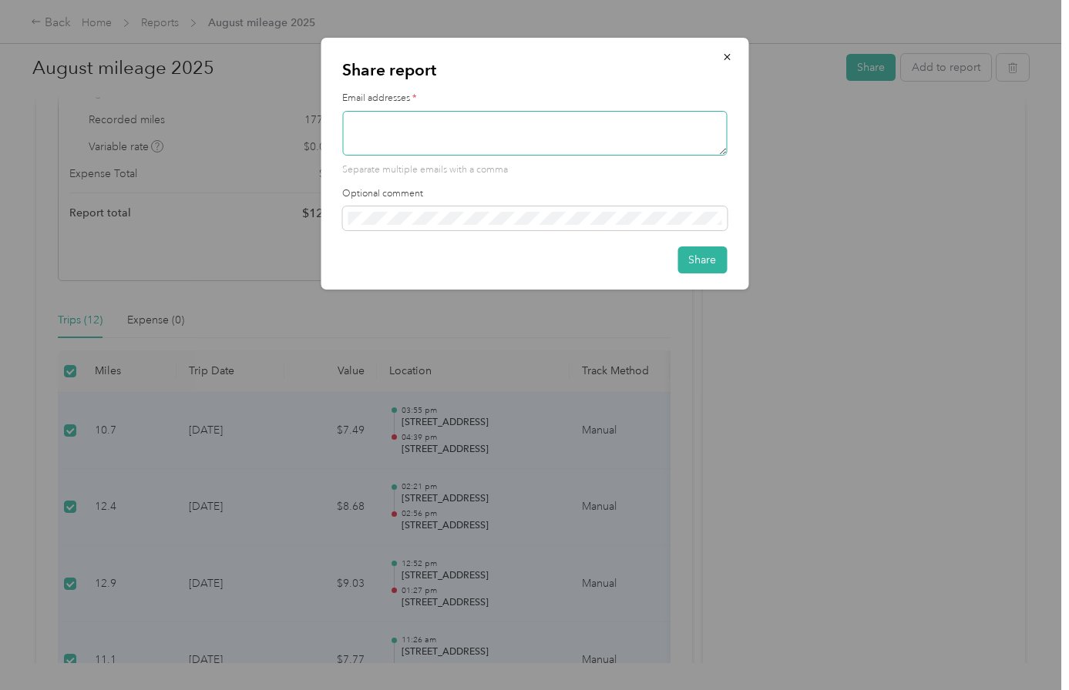
click at [587, 147] on textarea at bounding box center [534, 133] width 384 height 45
click at [729, 53] on icon "button" at bounding box center [726, 57] width 11 height 11
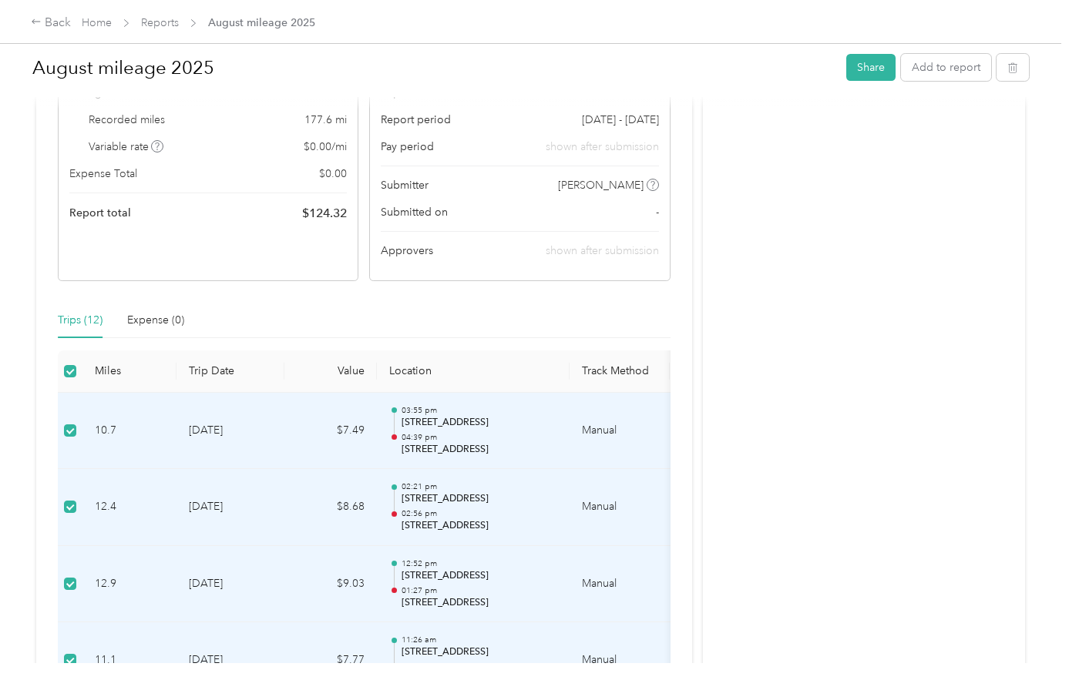
click at [673, 288] on div "Draft Draft, awaiting submission View activity & comments Report Summary Mileag…" at bounding box center [364, 663] width 656 height 1398
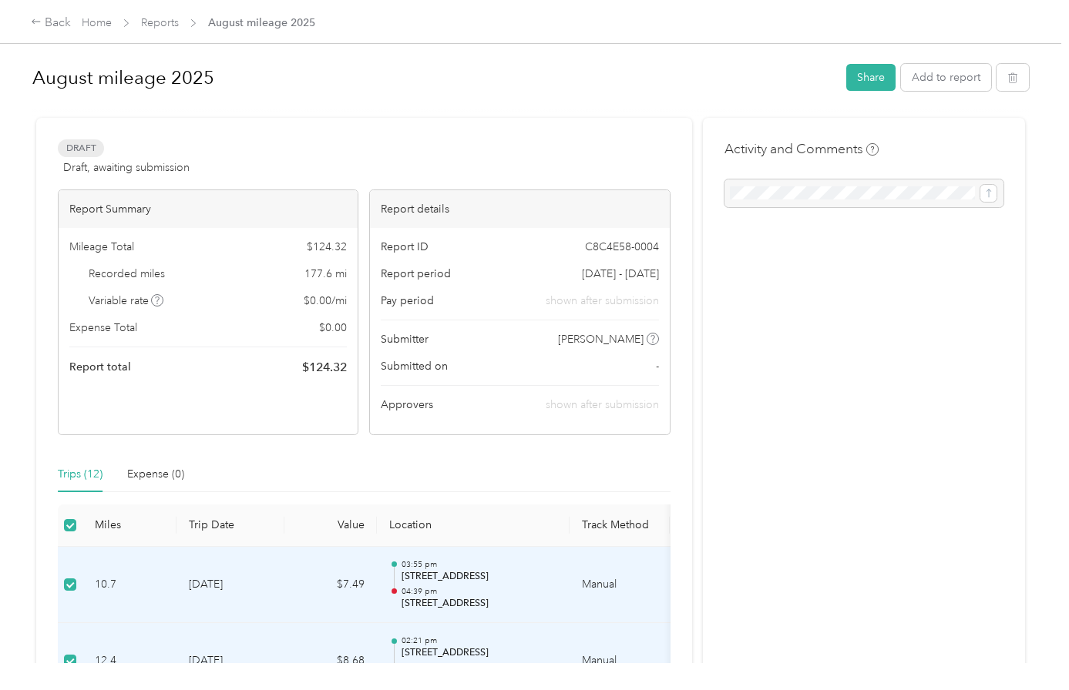
click at [250, 32] on div "Back Home Reports August mileage 2025" at bounding box center [173, 23] width 284 height 18
click at [265, 19] on span "August mileage 2025" at bounding box center [261, 23] width 107 height 16
click at [921, 87] on button "Add to report" at bounding box center [946, 77] width 90 height 27
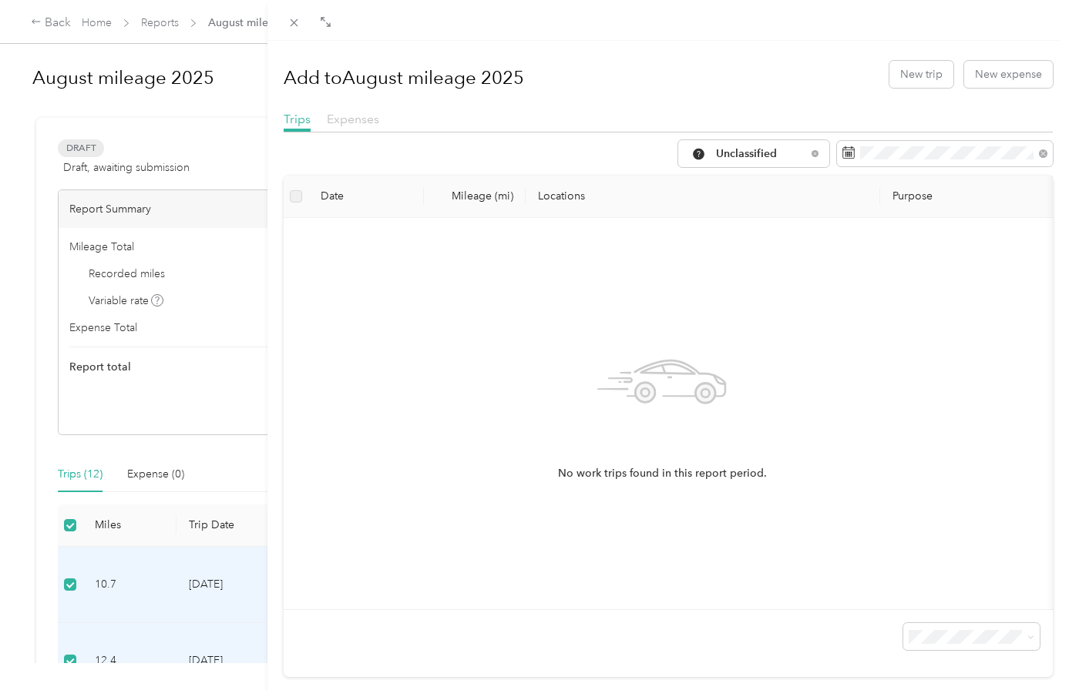
click at [331, 112] on span "Expenses" at bounding box center [353, 119] width 52 height 15
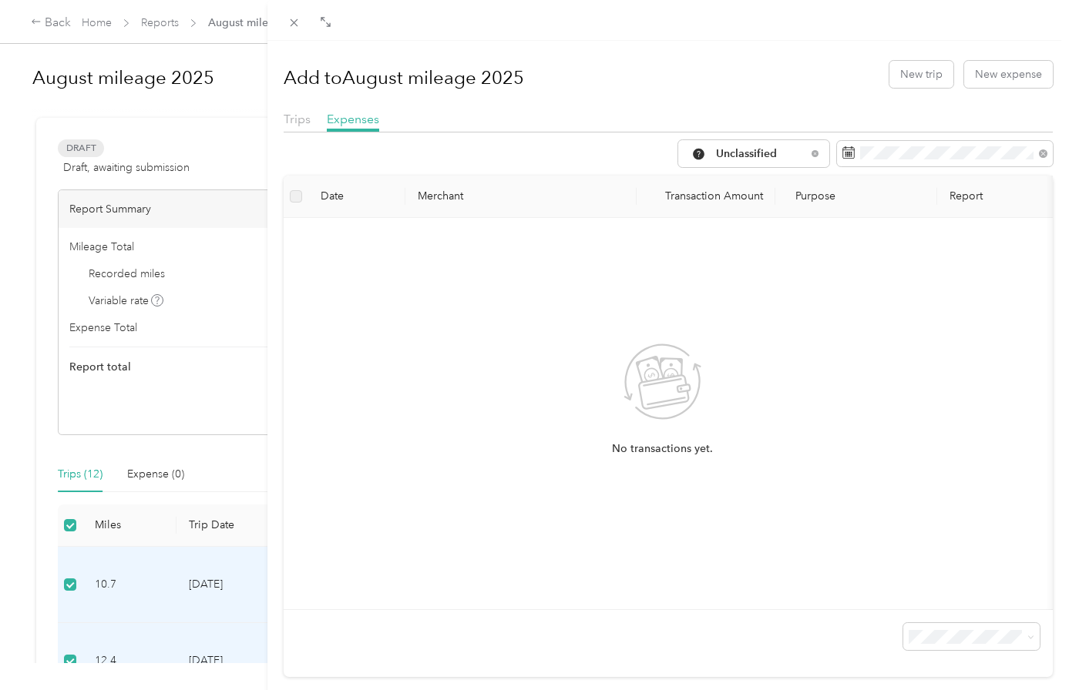
click at [939, 139] on div at bounding box center [668, 137] width 769 height 8
click at [659, 126] on div "Trips Expenses" at bounding box center [668, 121] width 769 height 22
click at [718, 153] on span "Unclassified" at bounding box center [761, 154] width 90 height 11
click at [871, 293] on span "community health plan of Washington" at bounding box center [799, 290] width 191 height 16
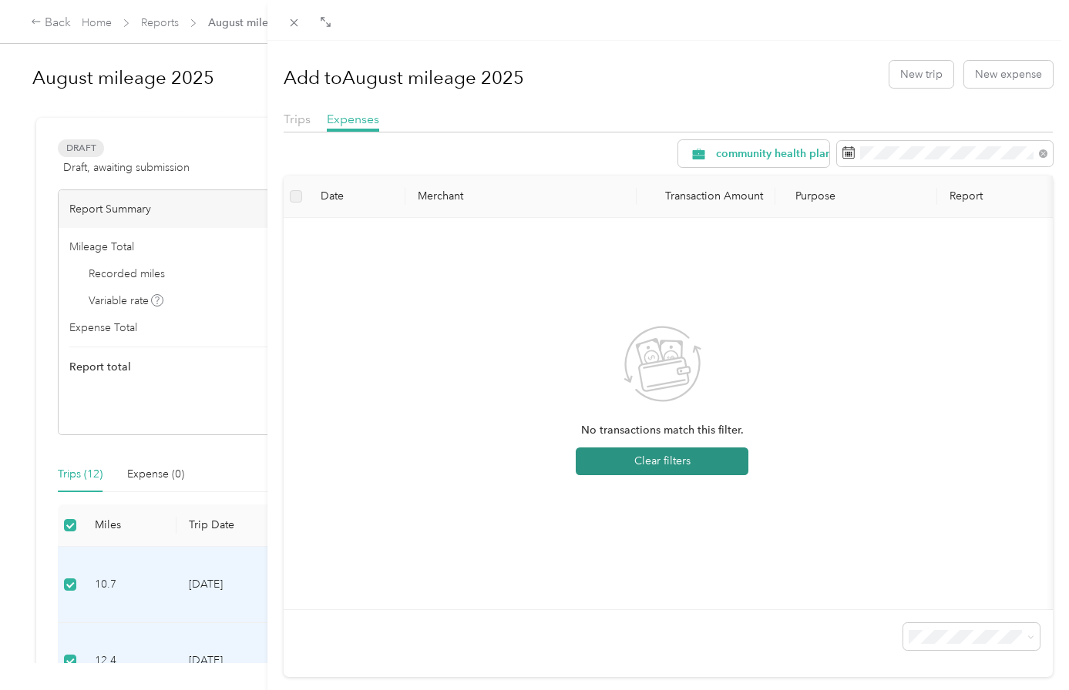
click at [713, 458] on button "Clear filters" at bounding box center [662, 462] width 173 height 28
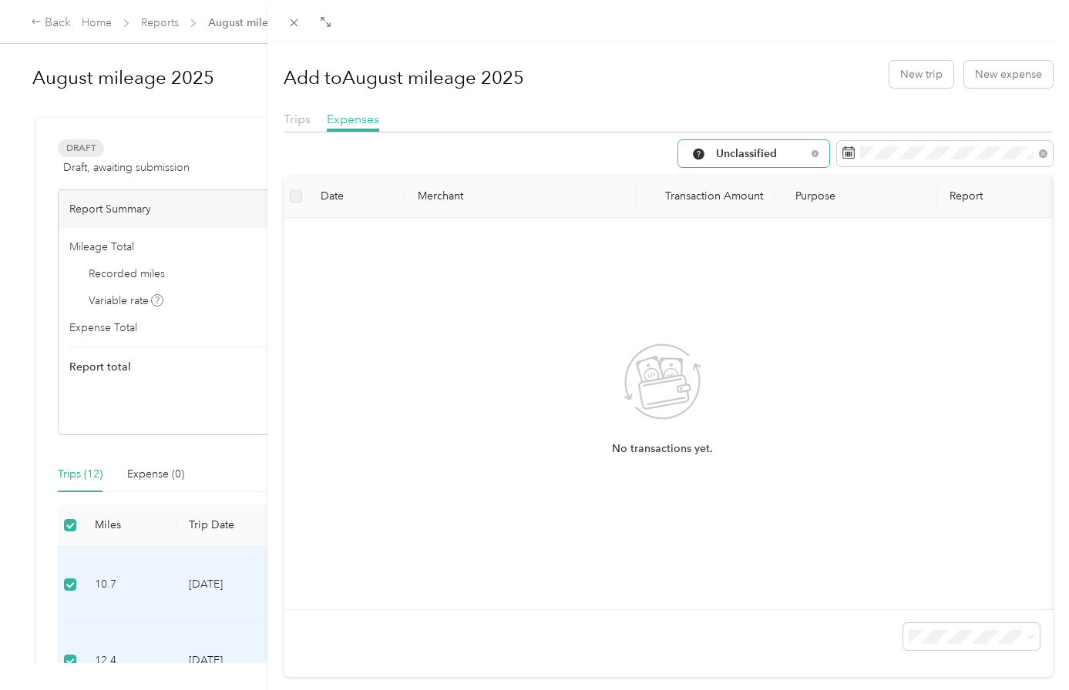
click at [769, 155] on span "Unclassified" at bounding box center [761, 154] width 90 height 11
drag, startPoint x: 757, startPoint y: 307, endPoint x: 762, endPoint y: 294, distance: 13.5
click at [757, 304] on li "community health plan of Washington" at bounding box center [786, 317] width 240 height 27
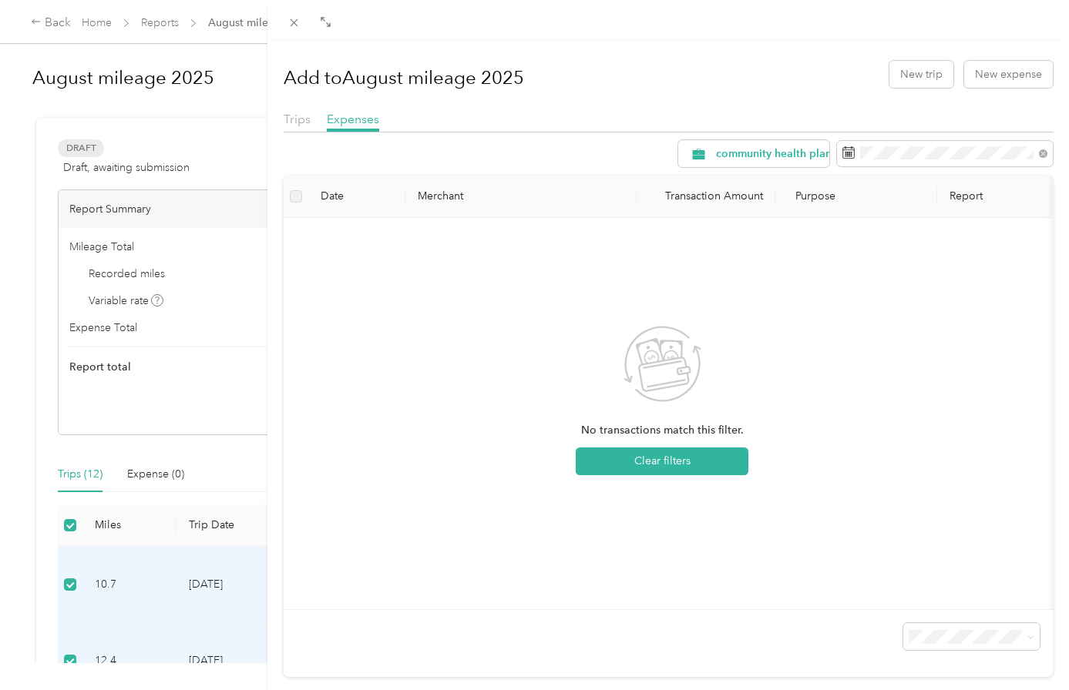
click at [668, 66] on div "Add to August mileage 2025 New trip New expense" at bounding box center [668, 74] width 769 height 45
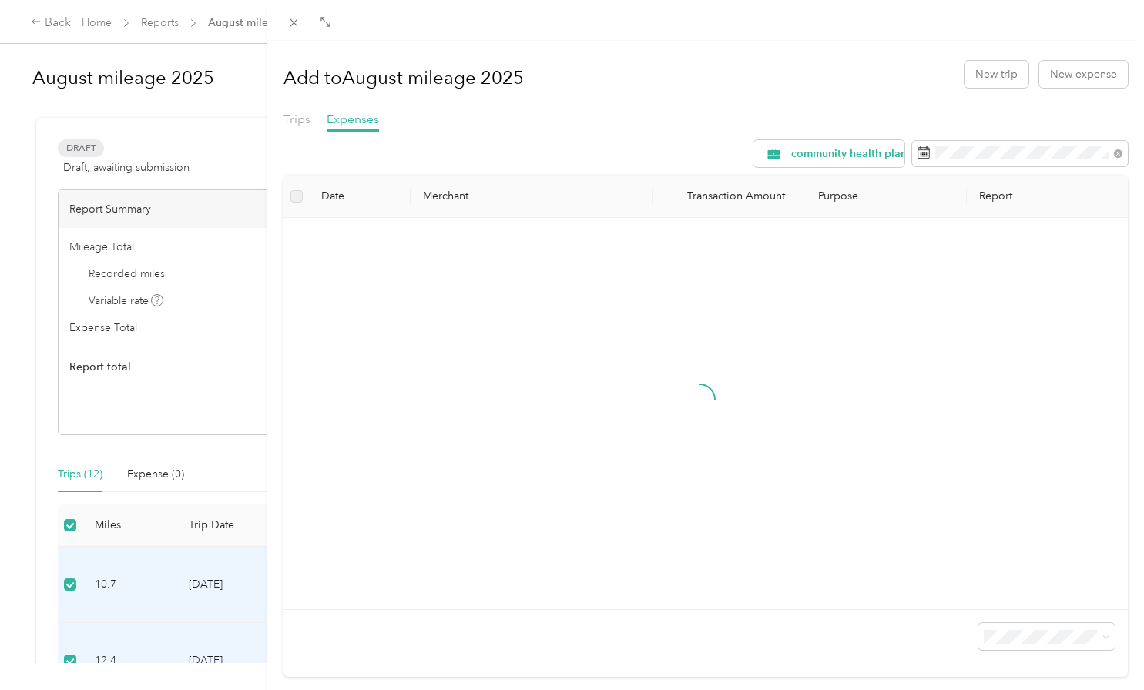
click at [566, 78] on div "Add to August mileage 2025 New trip New expense" at bounding box center [706, 74] width 844 height 45
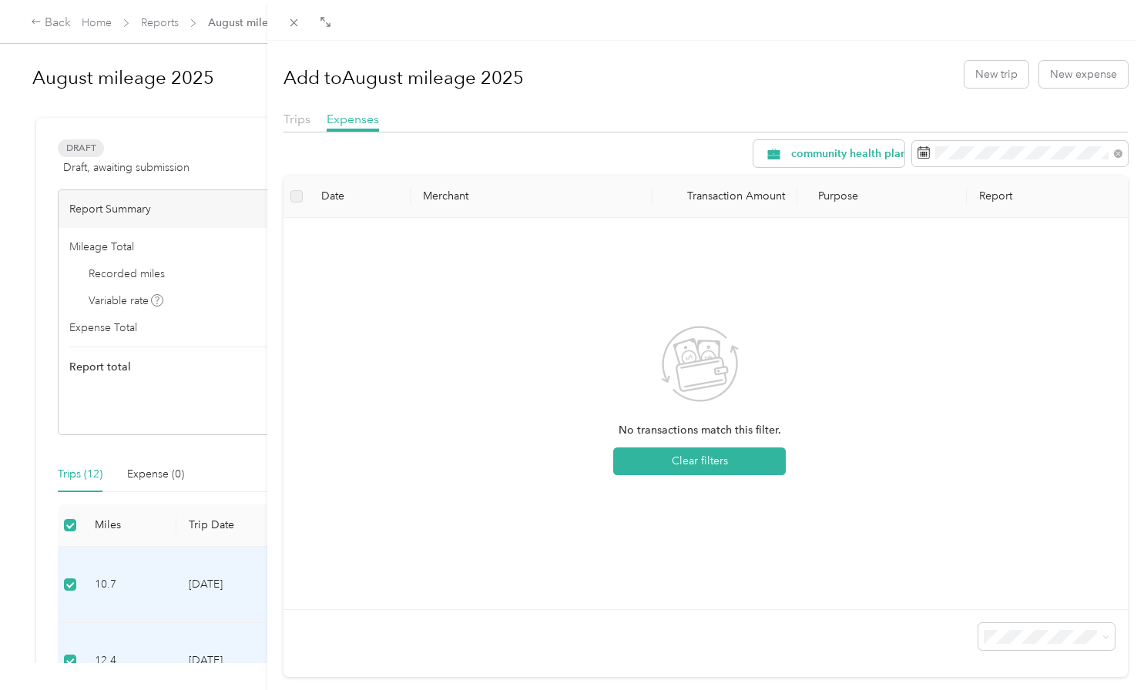
click at [140, 231] on div "Add to August mileage 2025 New trip New expense Trips Expenses community health…" at bounding box center [572, 345] width 1144 height 690
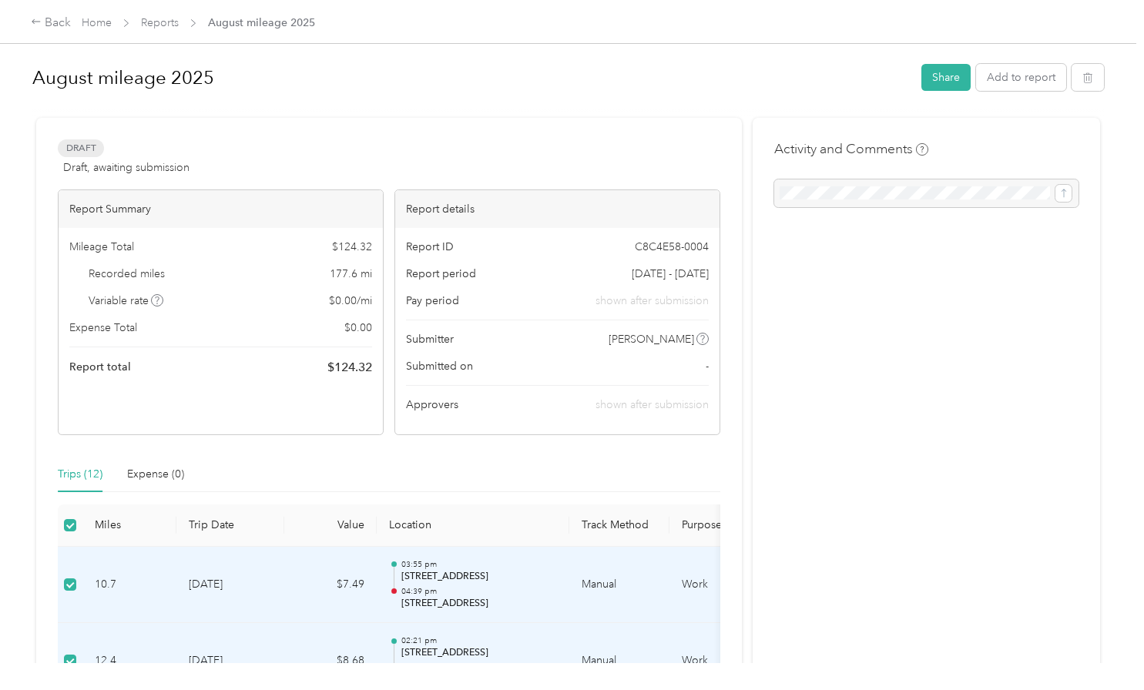
click at [336, 247] on span "$ 124.32" at bounding box center [352, 247] width 40 height 16
click at [89, 155] on span "Draft" at bounding box center [81, 148] width 46 height 18
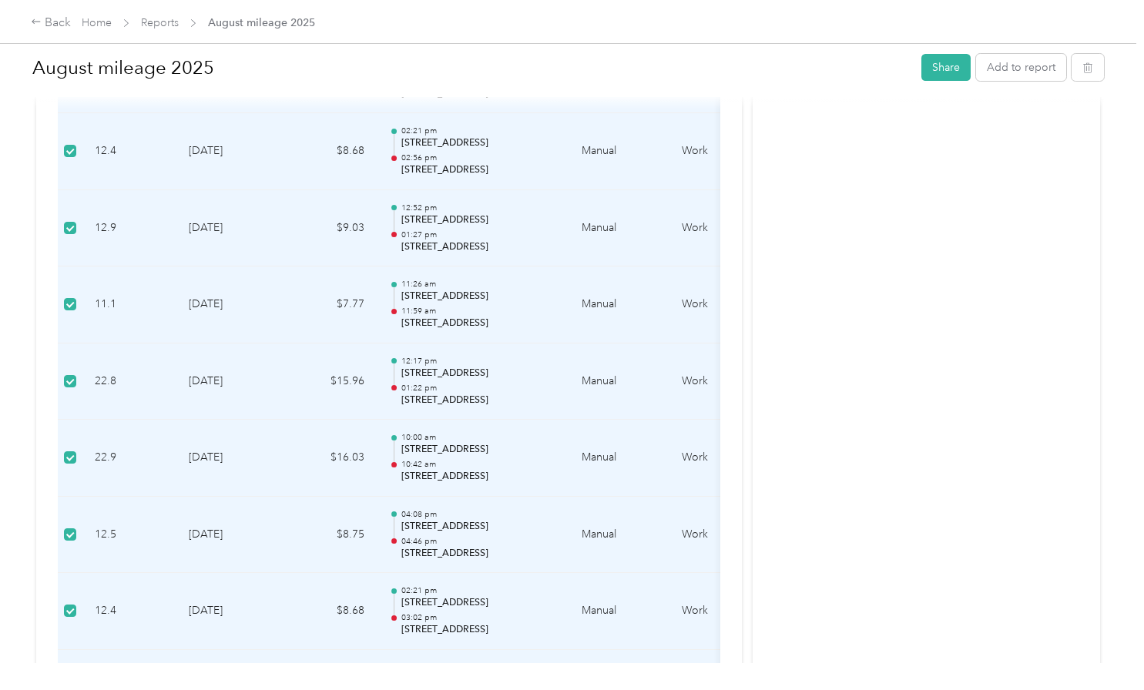
scroll to position [391, 0]
